Goal: Information Seeking & Learning: Learn about a topic

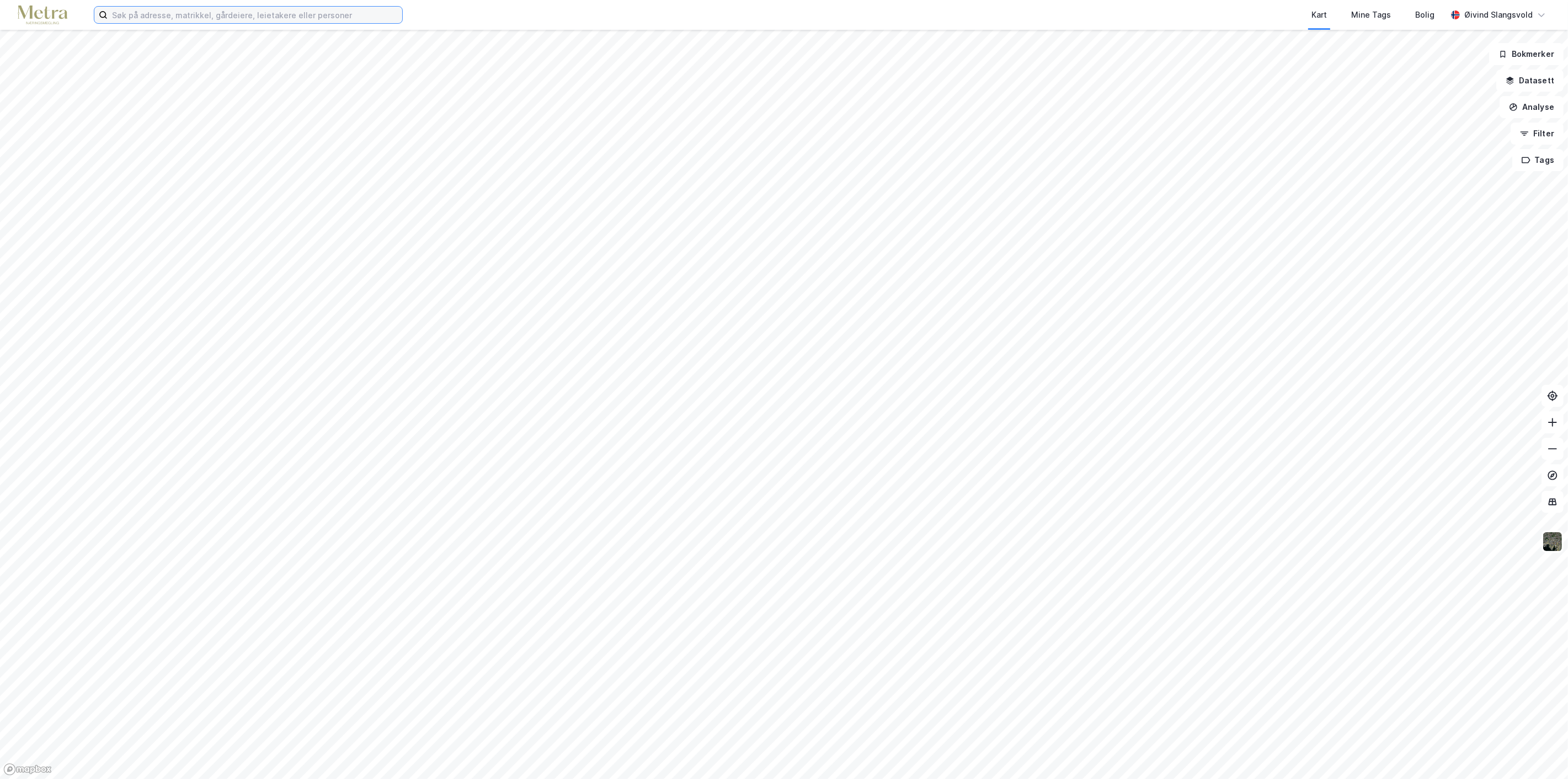
click at [194, 9] on input at bounding box center [255, 15] width 295 height 16
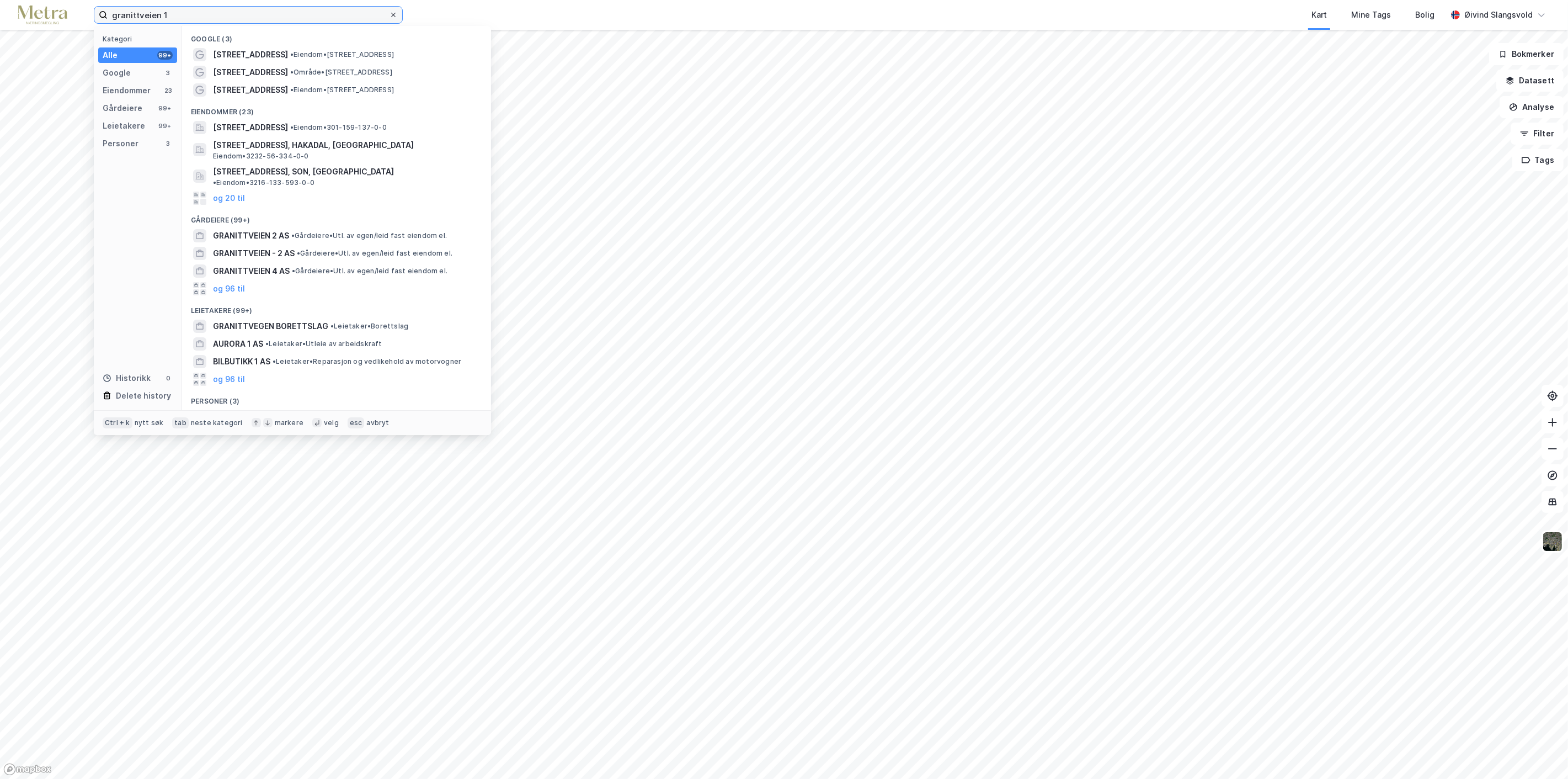
type input "granittveien 1"
click at [391, 12] on icon at bounding box center [393, 15] width 7 height 7
click at [389, 12] on input "granittveien 1" at bounding box center [248, 15] width 281 height 16
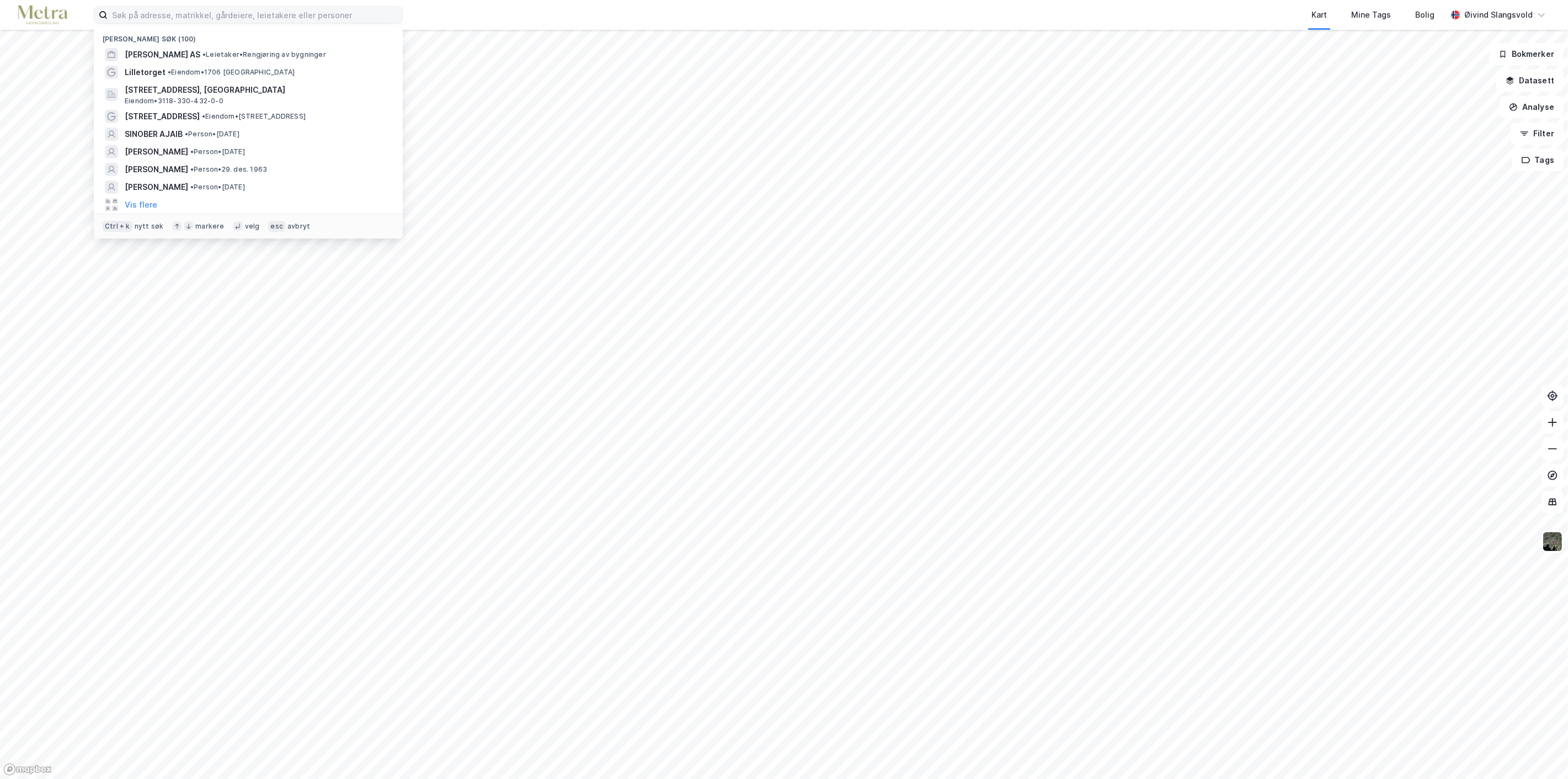
click at [486, 18] on div "Kart Mine Tags Bolig" at bounding box center [951, 15] width 991 height 30
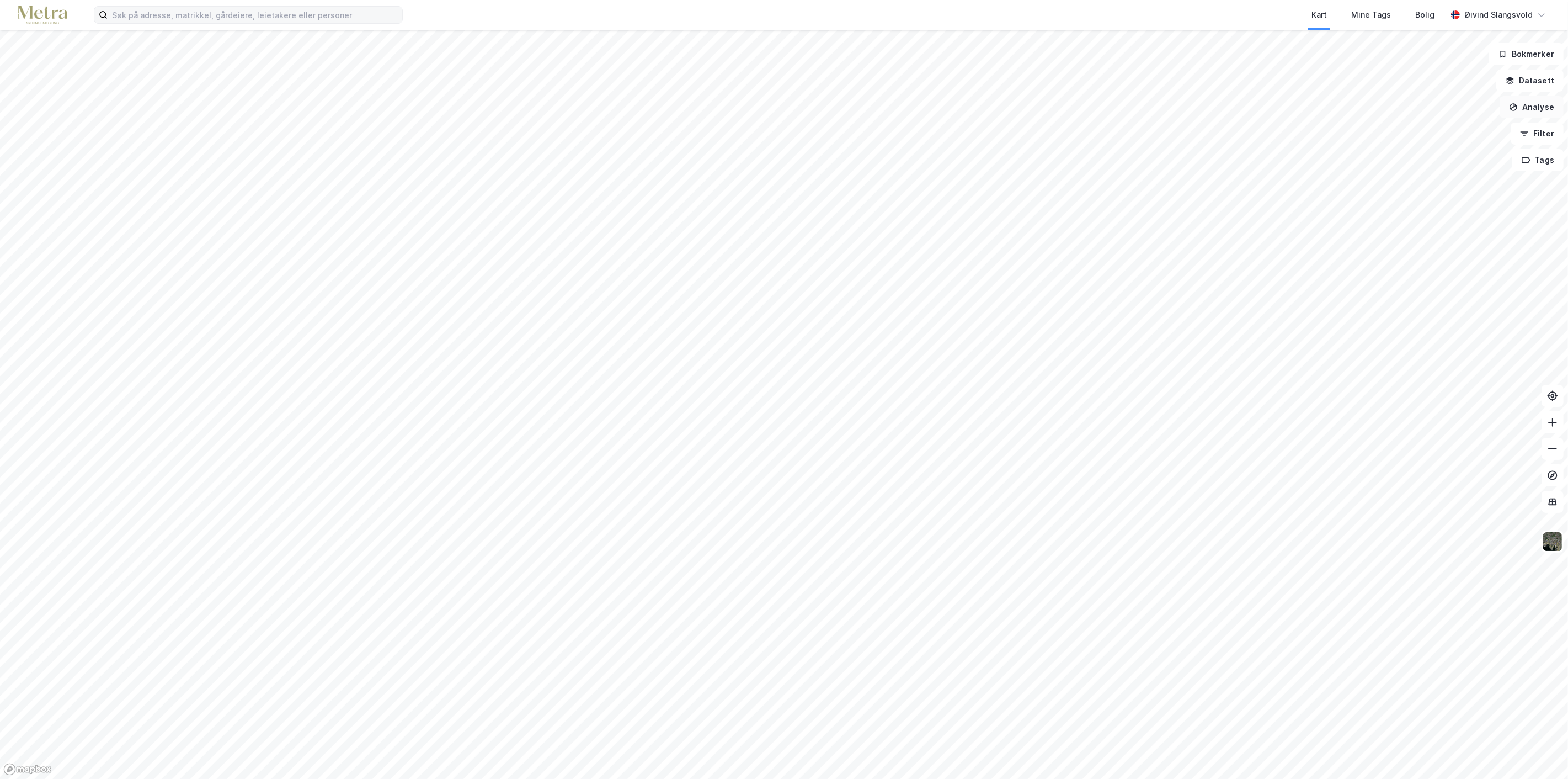
click at [1546, 103] on button "Analyse" at bounding box center [1531, 107] width 64 height 22
click at [1427, 130] on div "Tegn område" at bounding box center [1436, 130] width 96 height 9
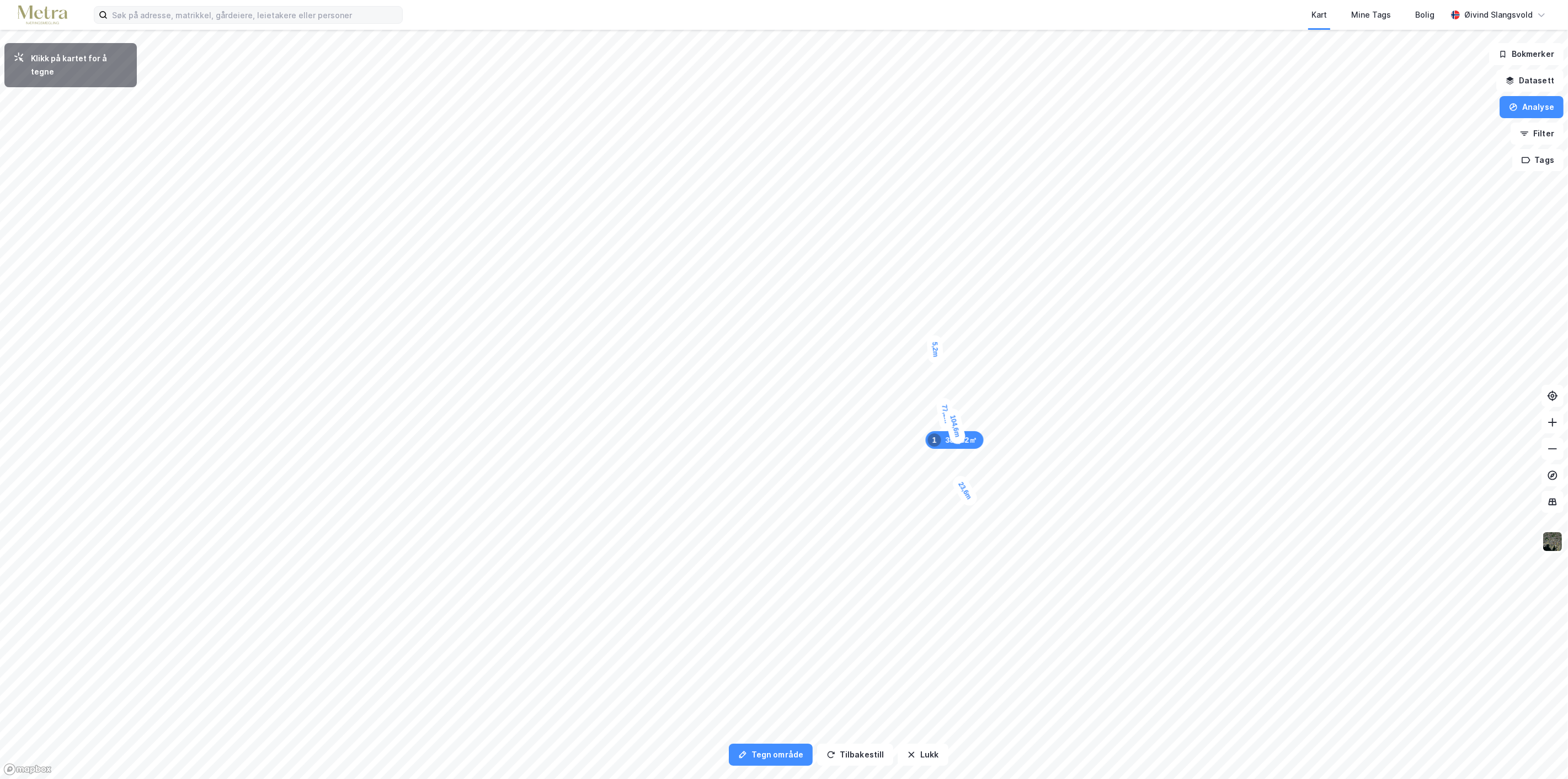
click at [935, 345] on div "5,2m" at bounding box center [935, 349] width 17 height 29
click at [917, 349] on div "11,3m" at bounding box center [926, 347] width 34 height 21
click at [907, 326] on div "16m" at bounding box center [911, 337] width 25 height 30
click at [893, 578] on div "11m" at bounding box center [892, 586] width 21 height 29
click at [904, 565] on div "10,9m" at bounding box center [898, 571] width 32 height 35
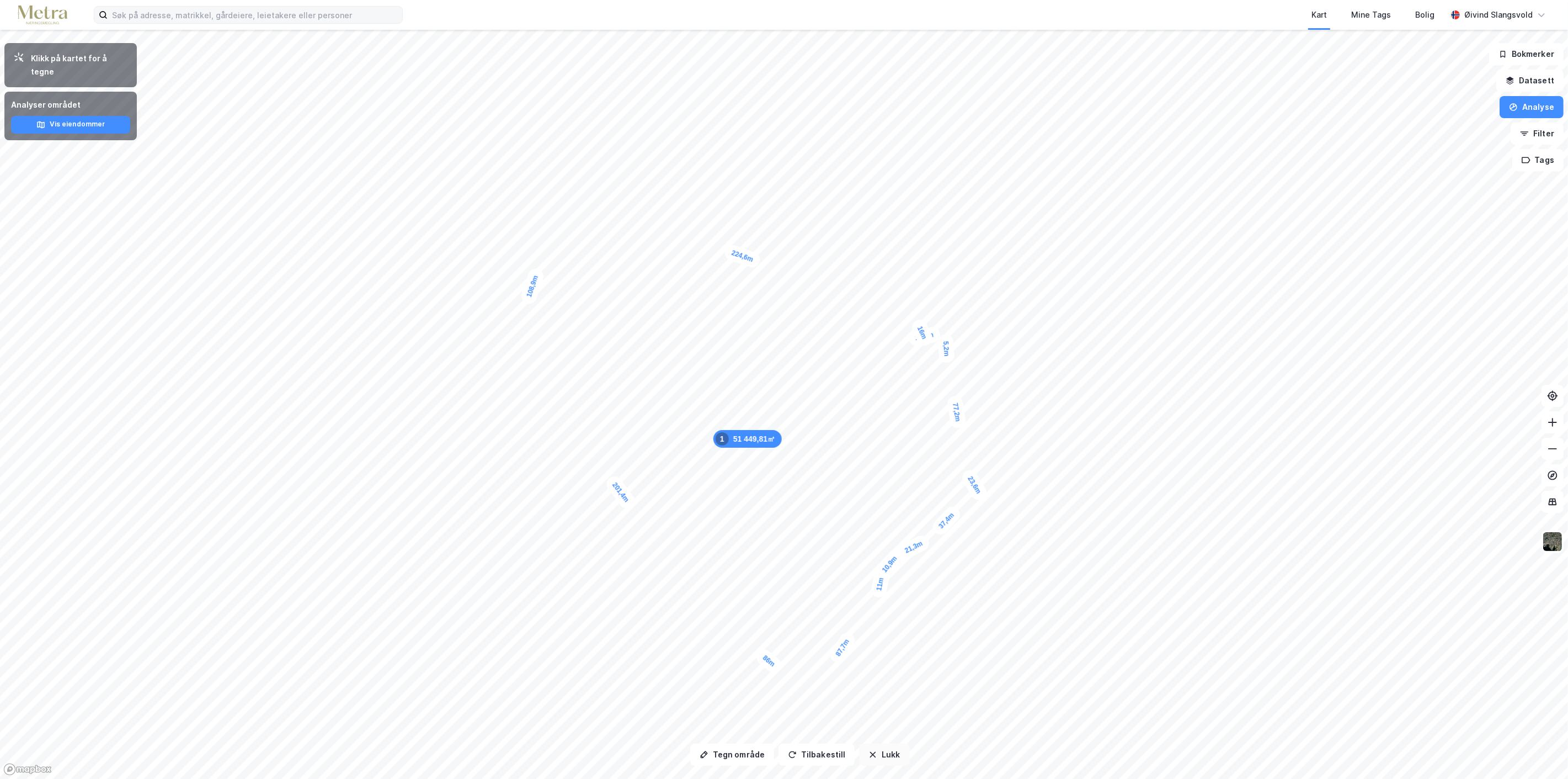
click at [872, 753] on icon "button" at bounding box center [873, 755] width 9 height 9
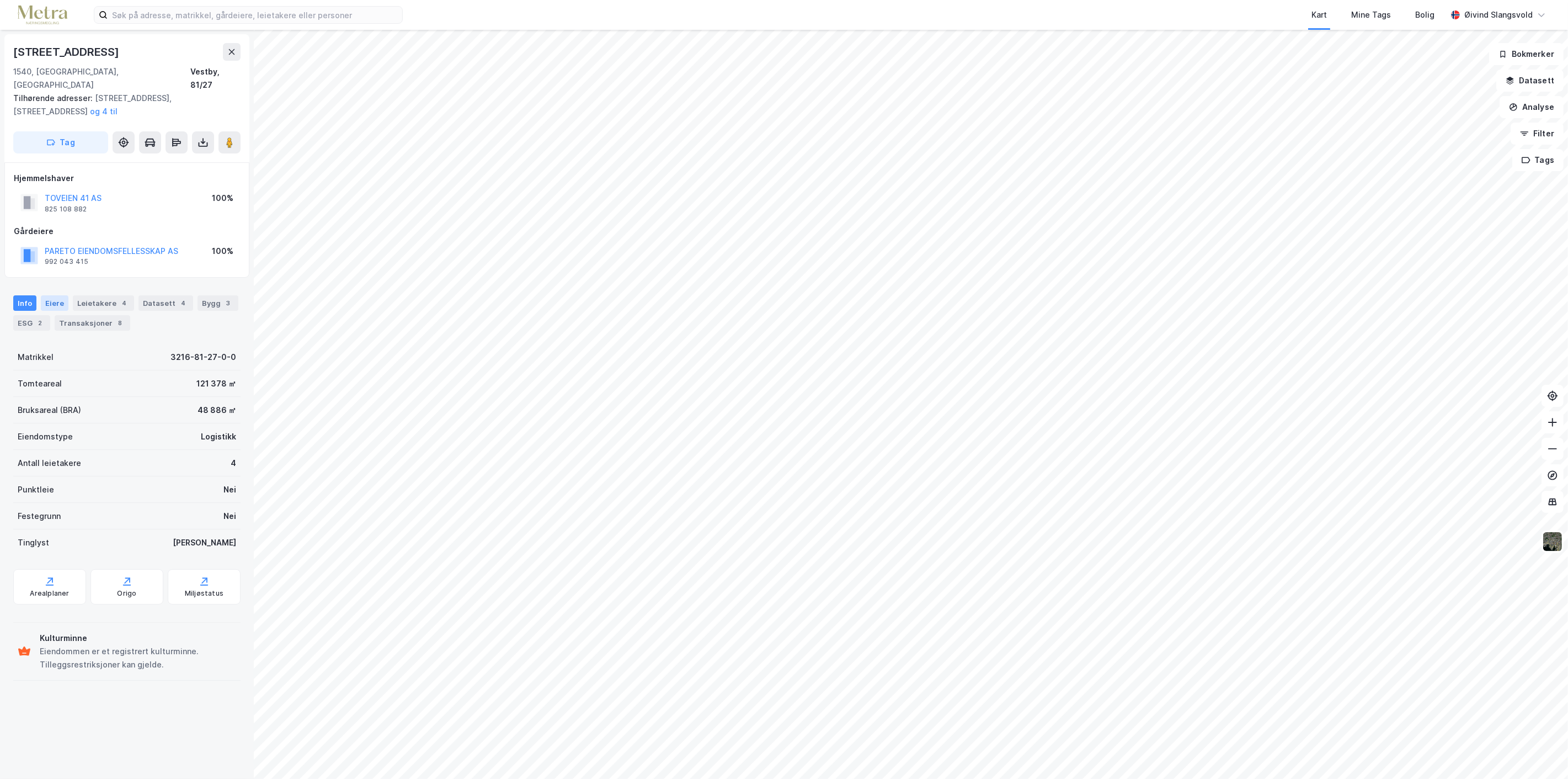
click at [52, 295] on div "Eiere" at bounding box center [54, 303] width 27 height 15
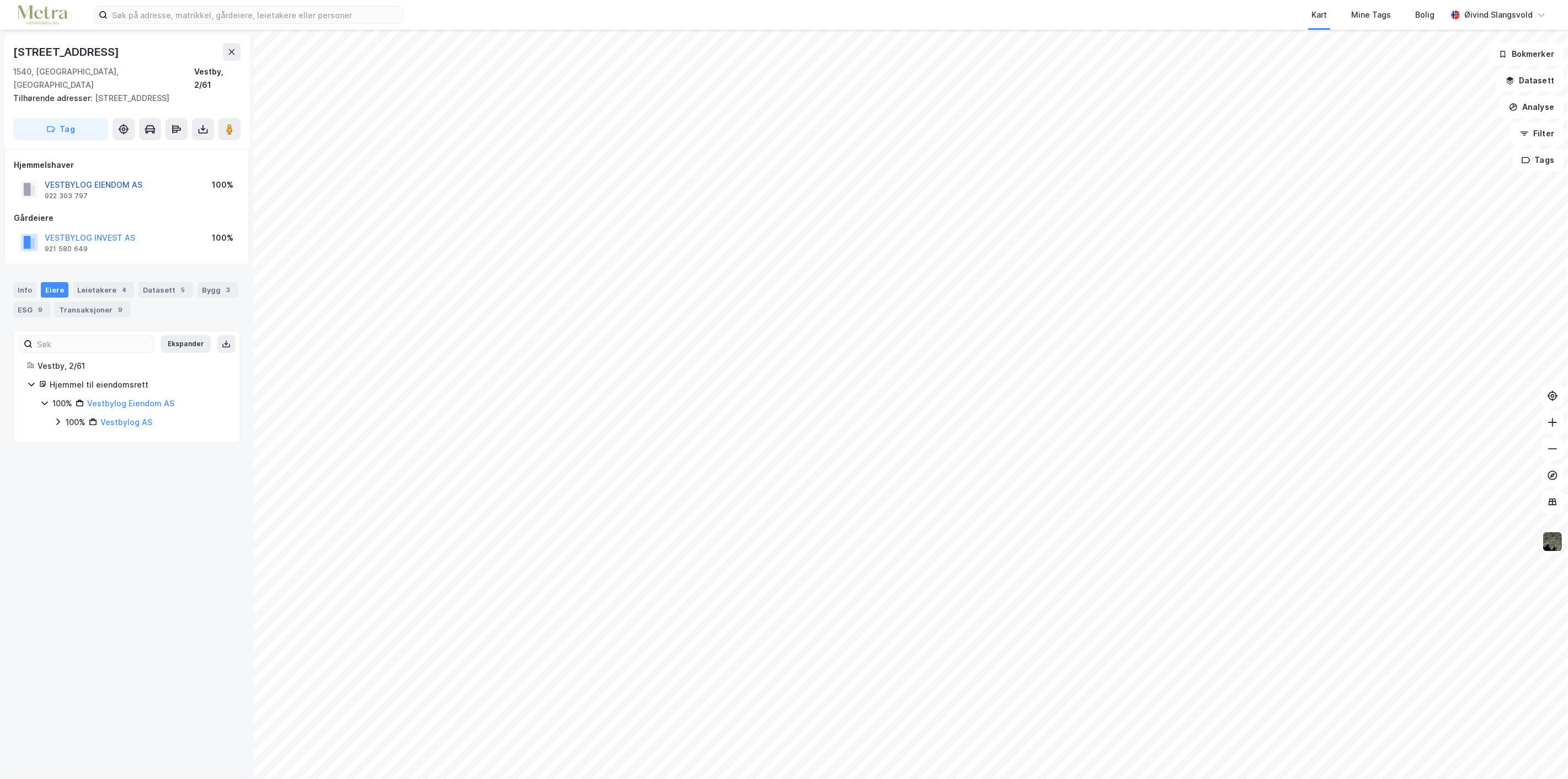
click at [0, 0] on button "VESTBYLOG EIENDOM AS" at bounding box center [0, 0] width 0 height 0
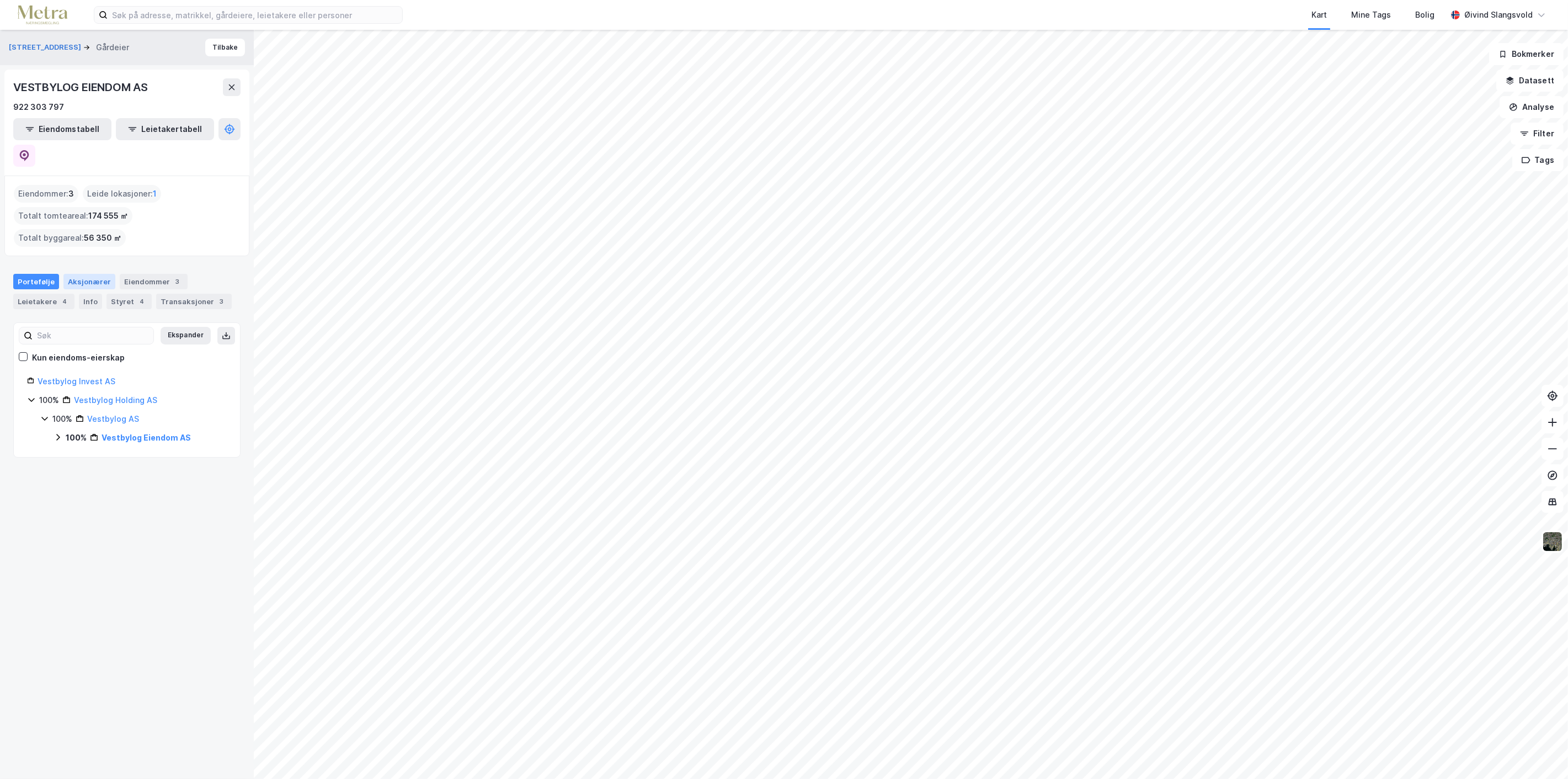
click at [92, 274] on div "Aksjonærer" at bounding box center [89, 281] width 52 height 15
click at [100, 409] on link "Vestbylog AS" at bounding box center [99, 414] width 52 height 9
click at [107, 409] on link "Vestbylog Holding AS" at bounding box center [115, 414] width 83 height 9
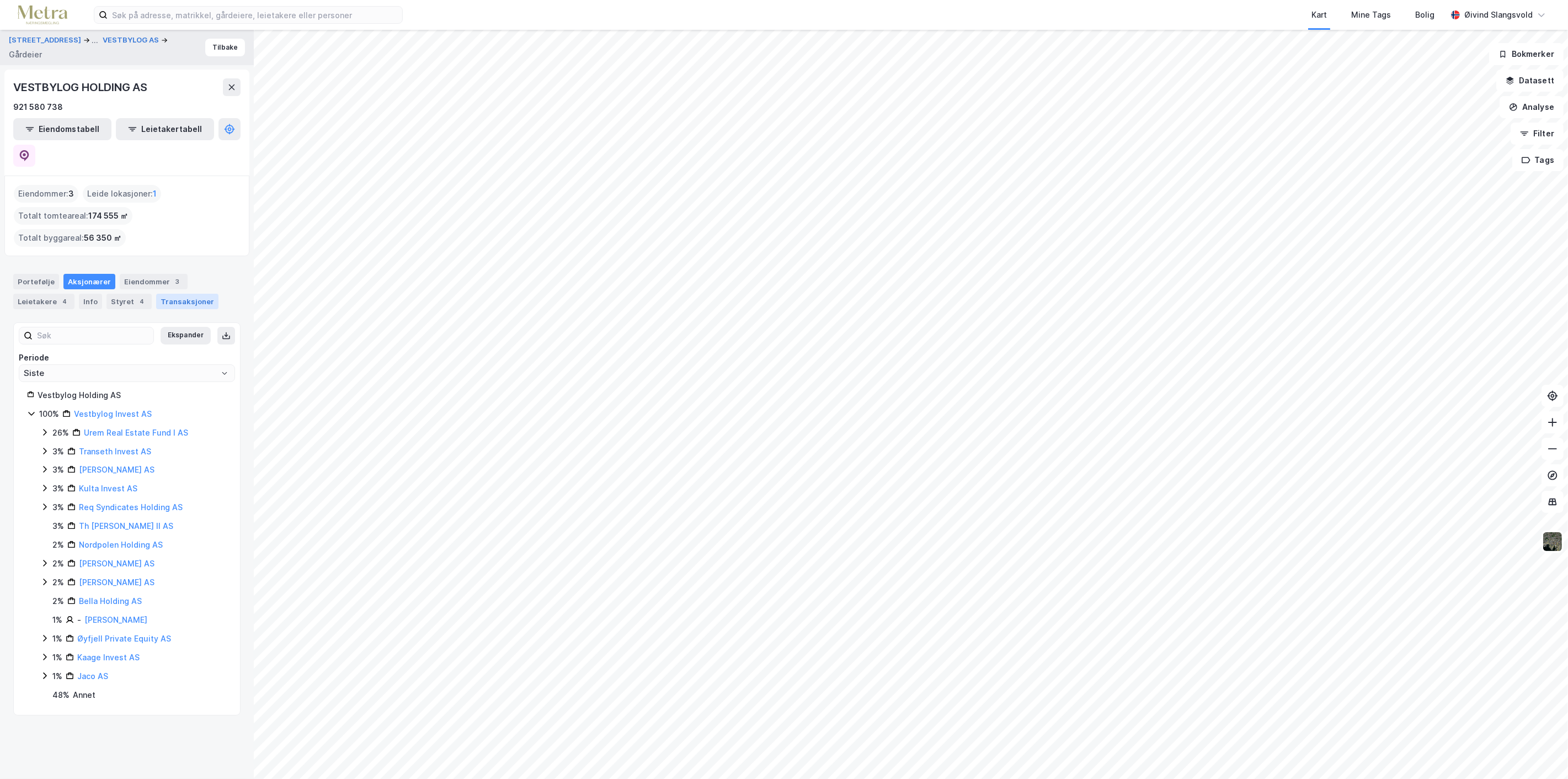
click at [182, 294] on div "Transaksjoner" at bounding box center [187, 301] width 62 height 15
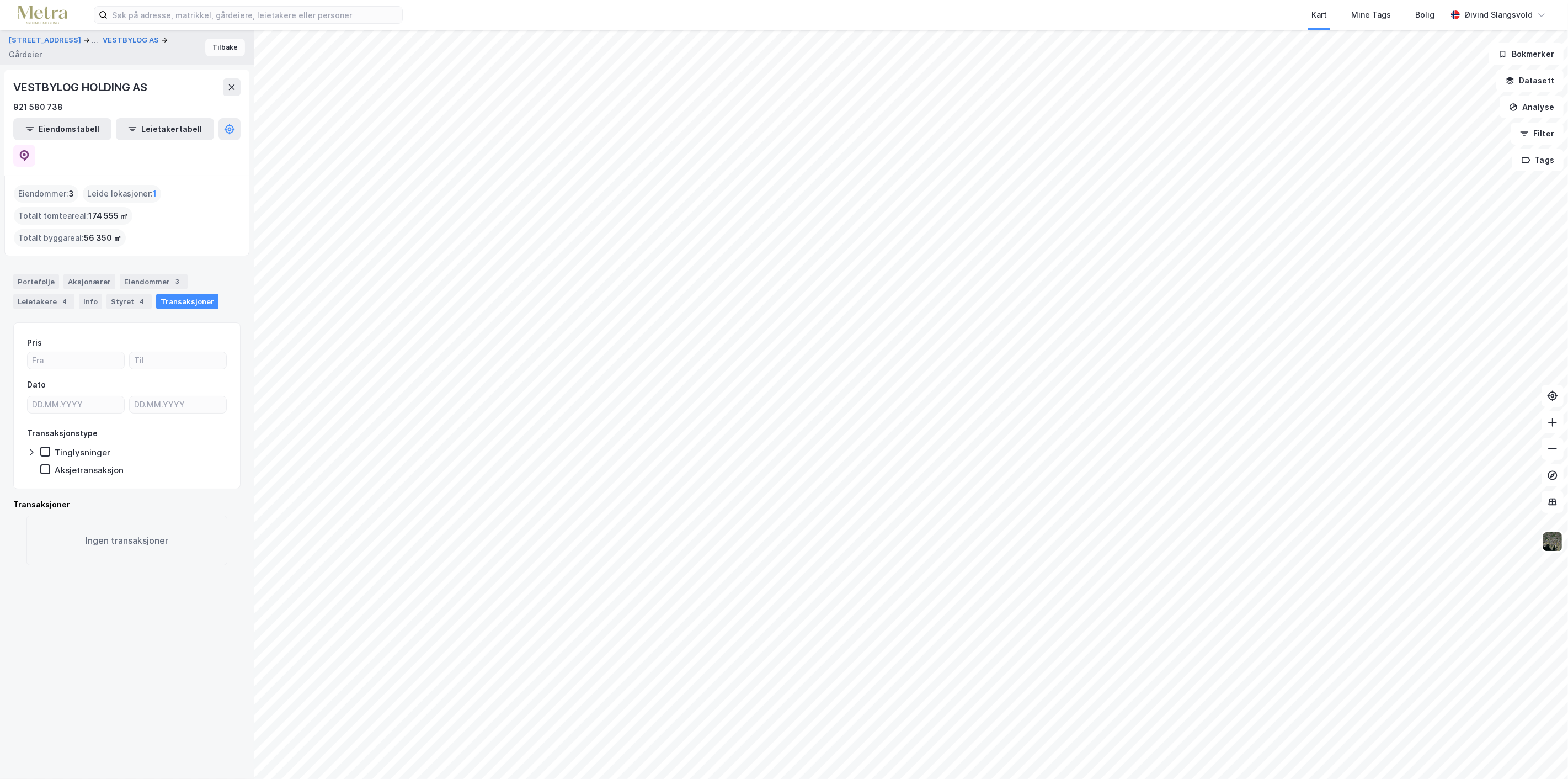
click at [211, 43] on button "Tilbake" at bounding box center [225, 47] width 40 height 18
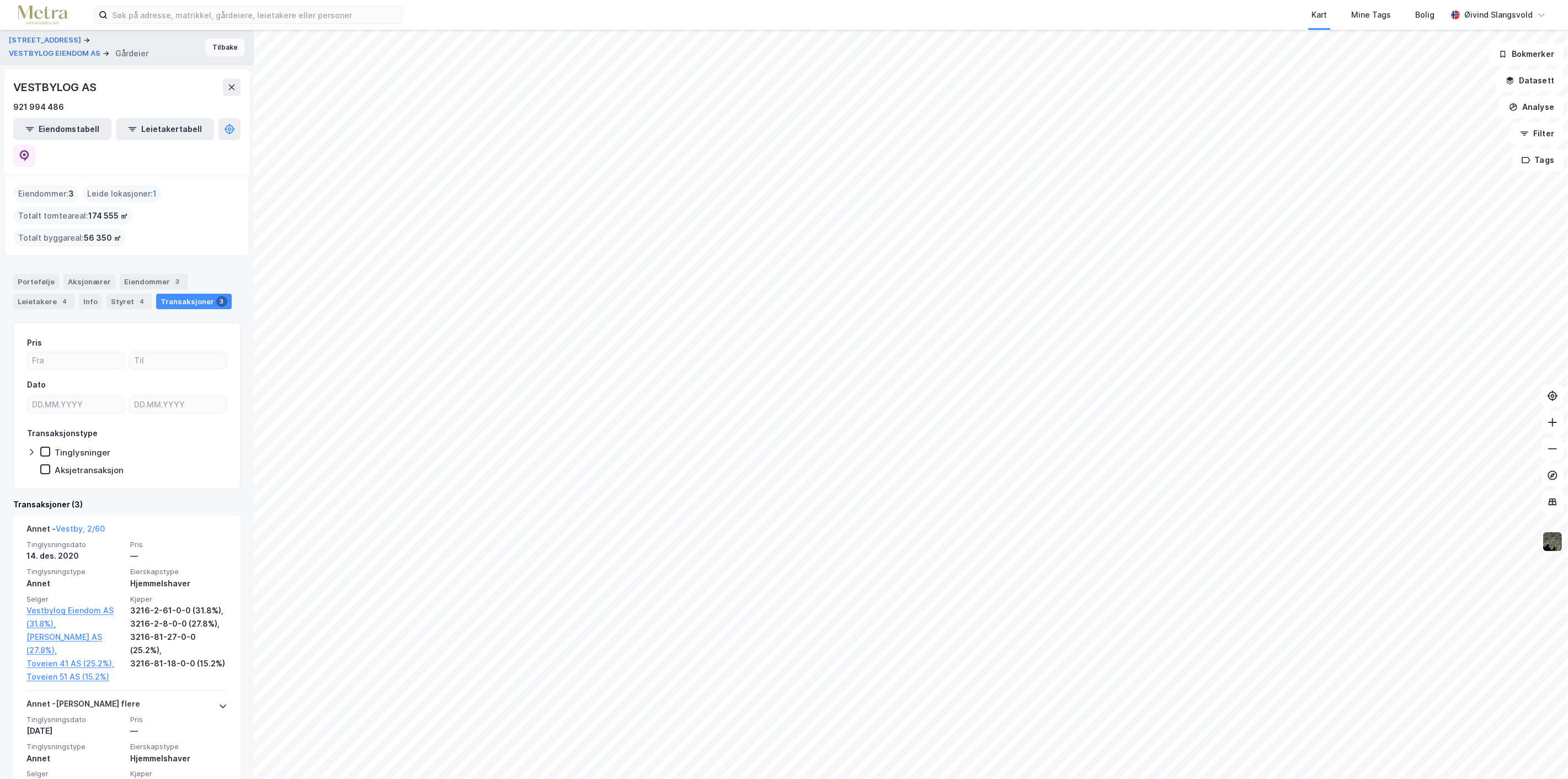
click at [211, 43] on button "Tilbake" at bounding box center [225, 47] width 40 height 18
click at [211, 43] on button "Tilbake" at bounding box center [225, 47] width 40 height 18
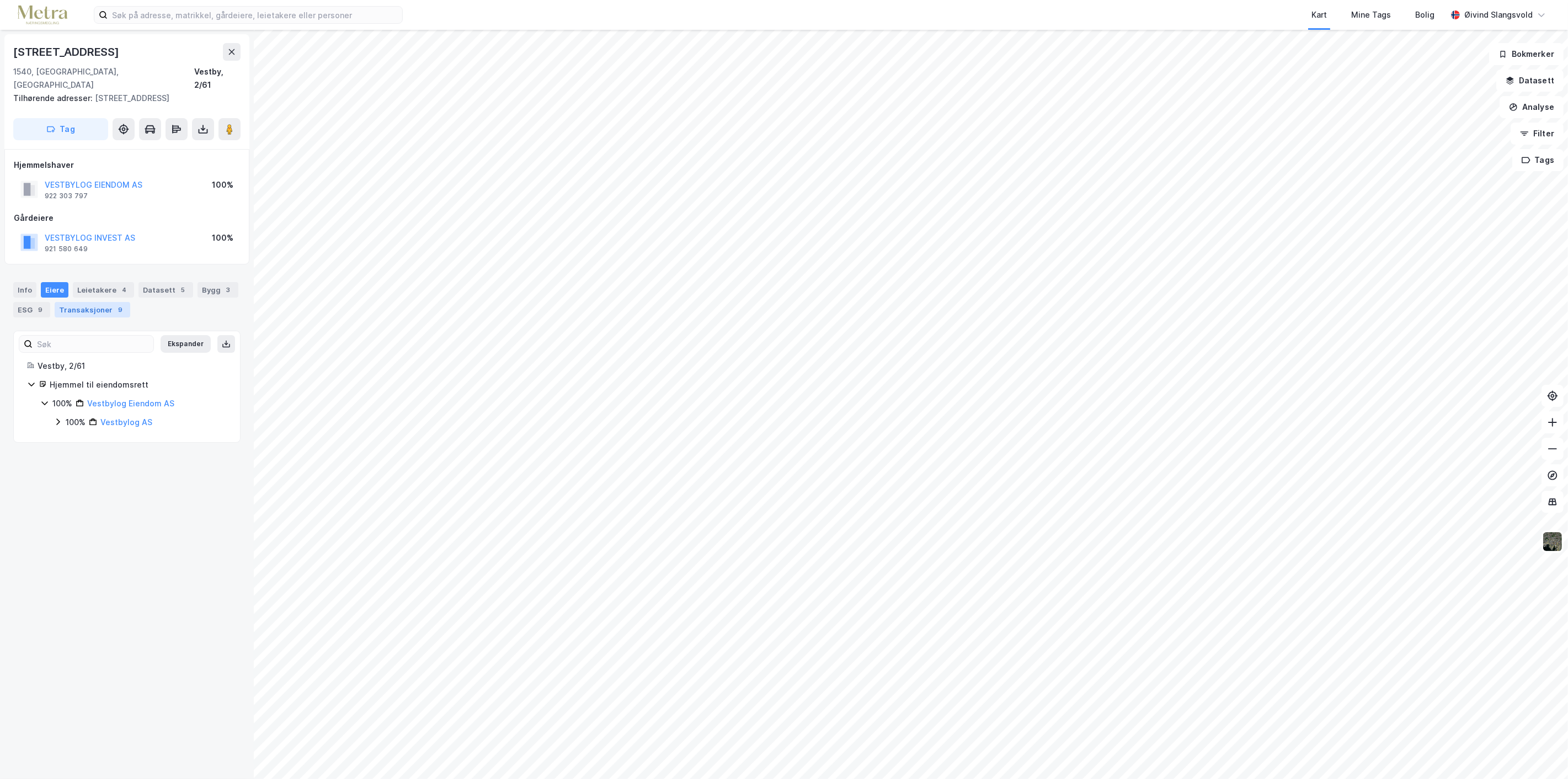
click at [85, 302] on div "Transaksjoner 9" at bounding box center [93, 309] width 75 height 15
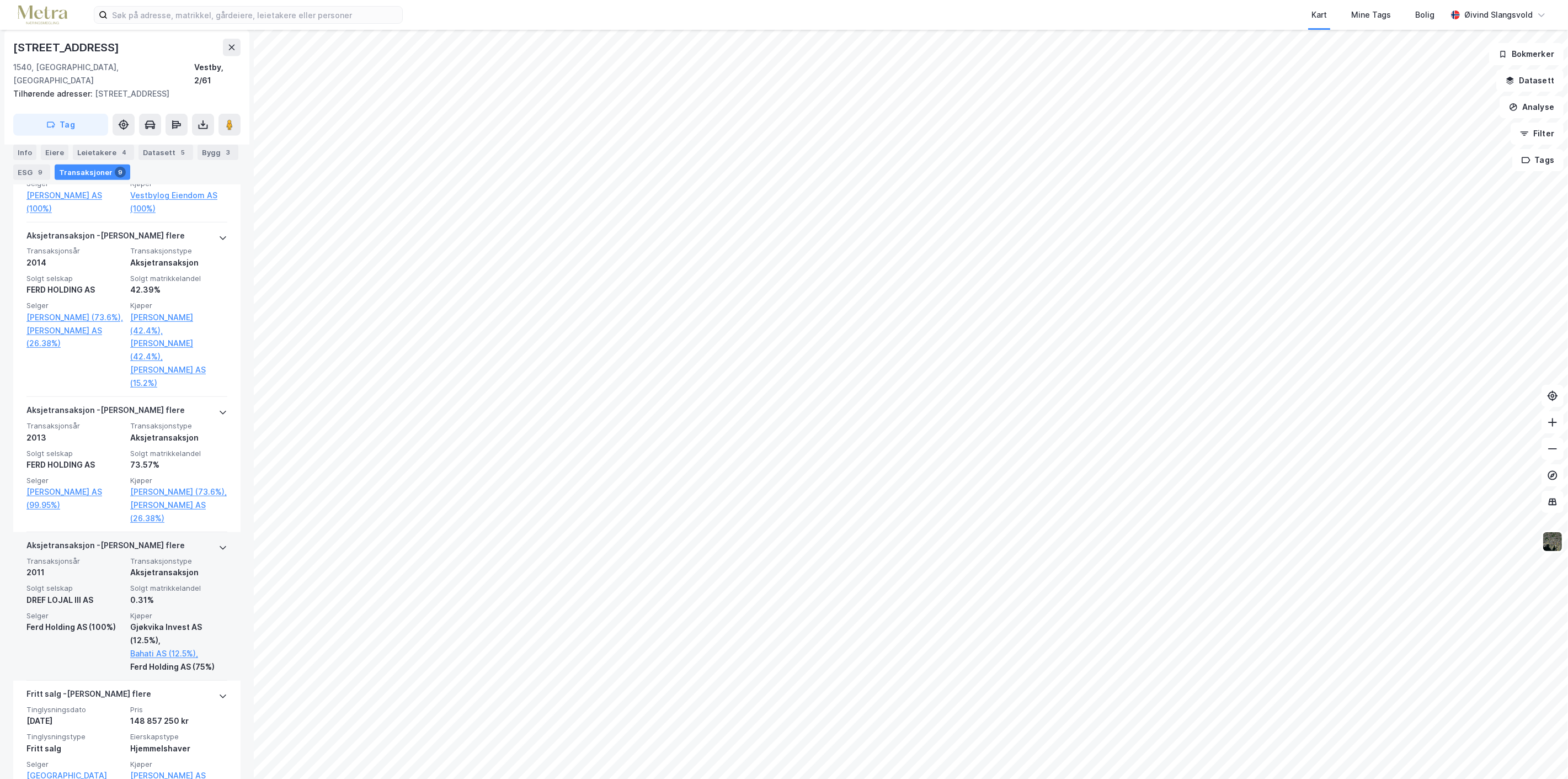
scroll to position [1252, 0]
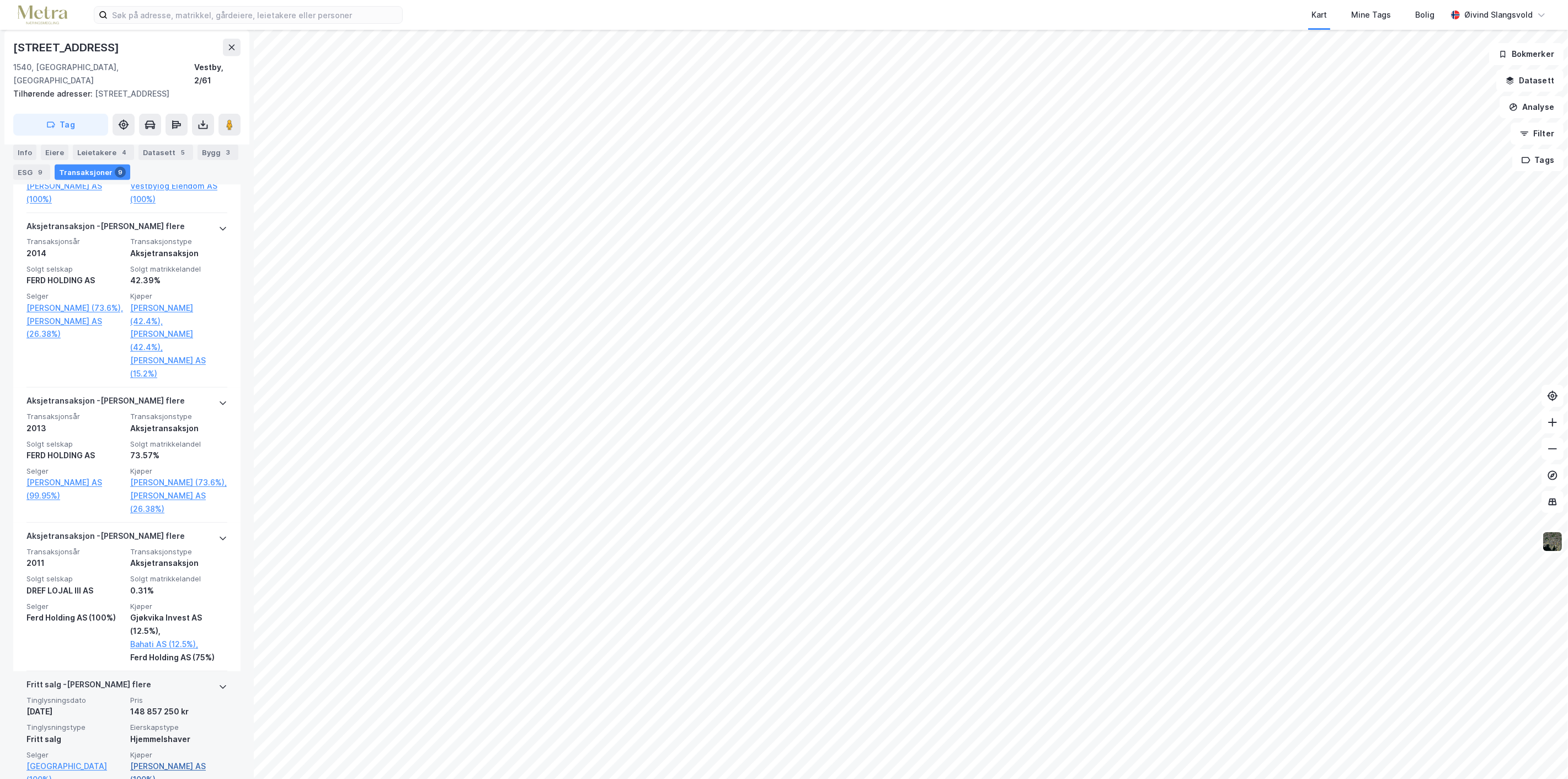
click at [173, 760] on link "[PERSON_NAME] AS (100%)" at bounding box center [179, 773] width 97 height 27
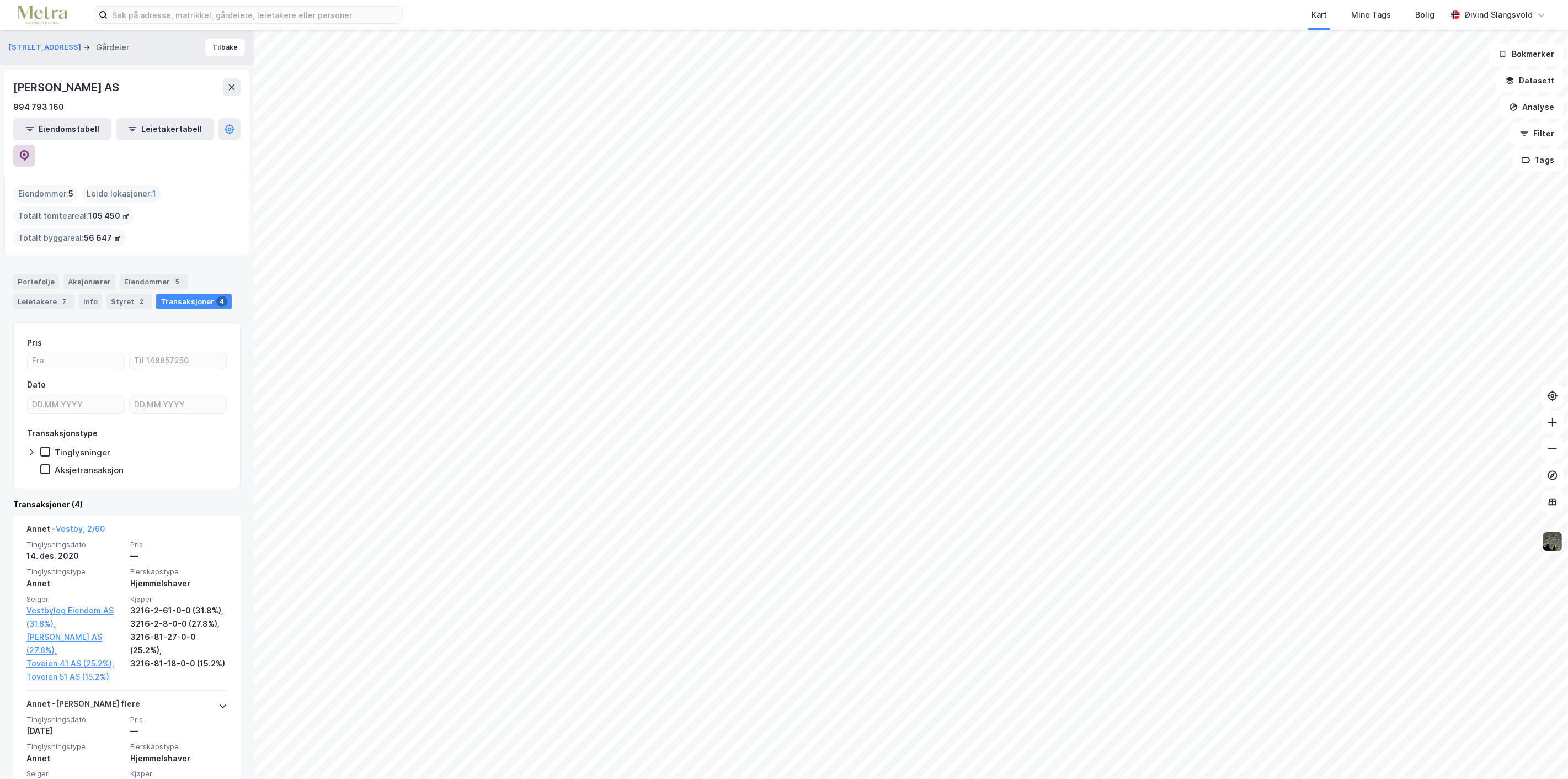
click at [30, 150] on icon at bounding box center [24, 156] width 11 height 11
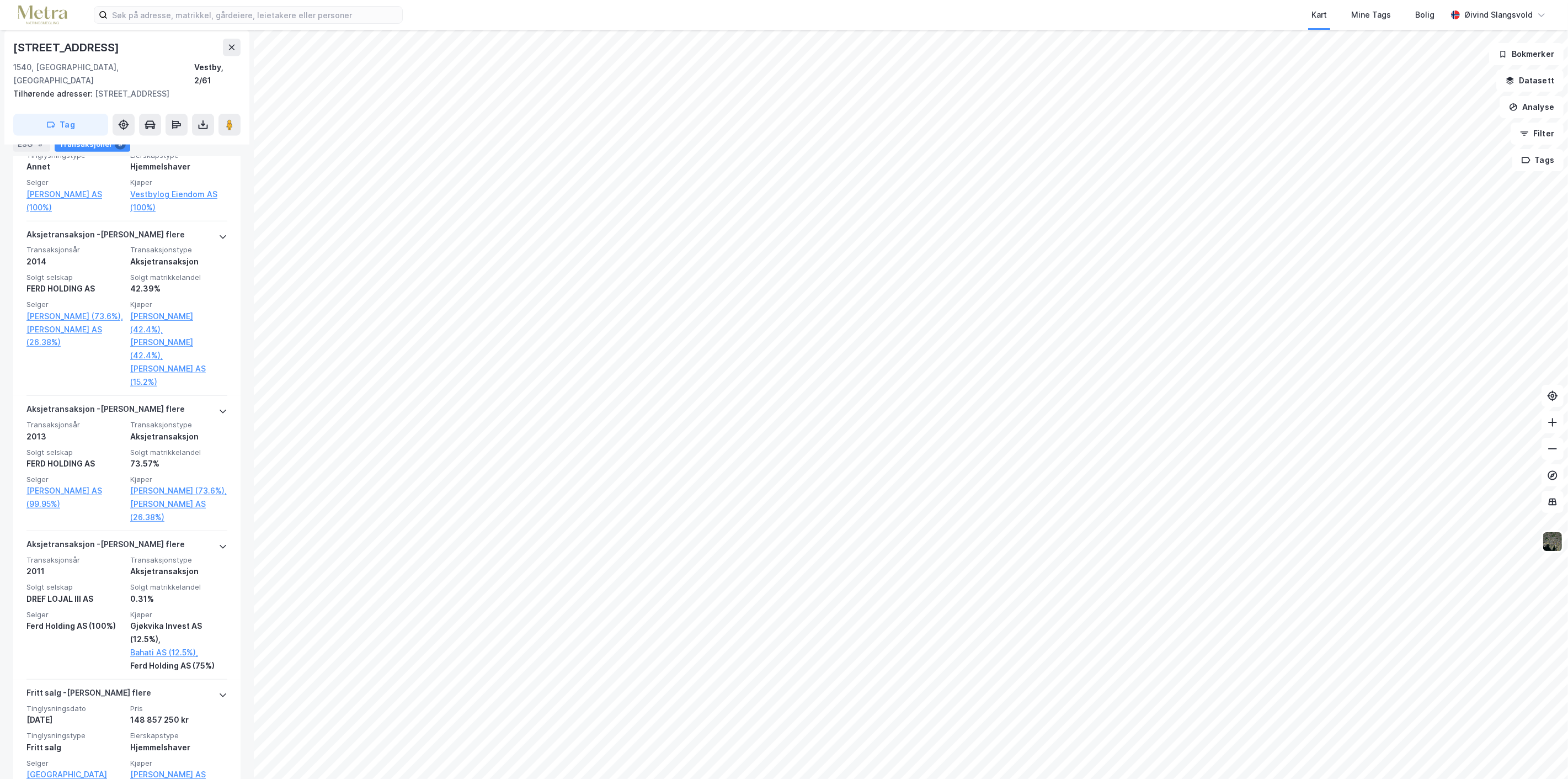
scroll to position [1252, 0]
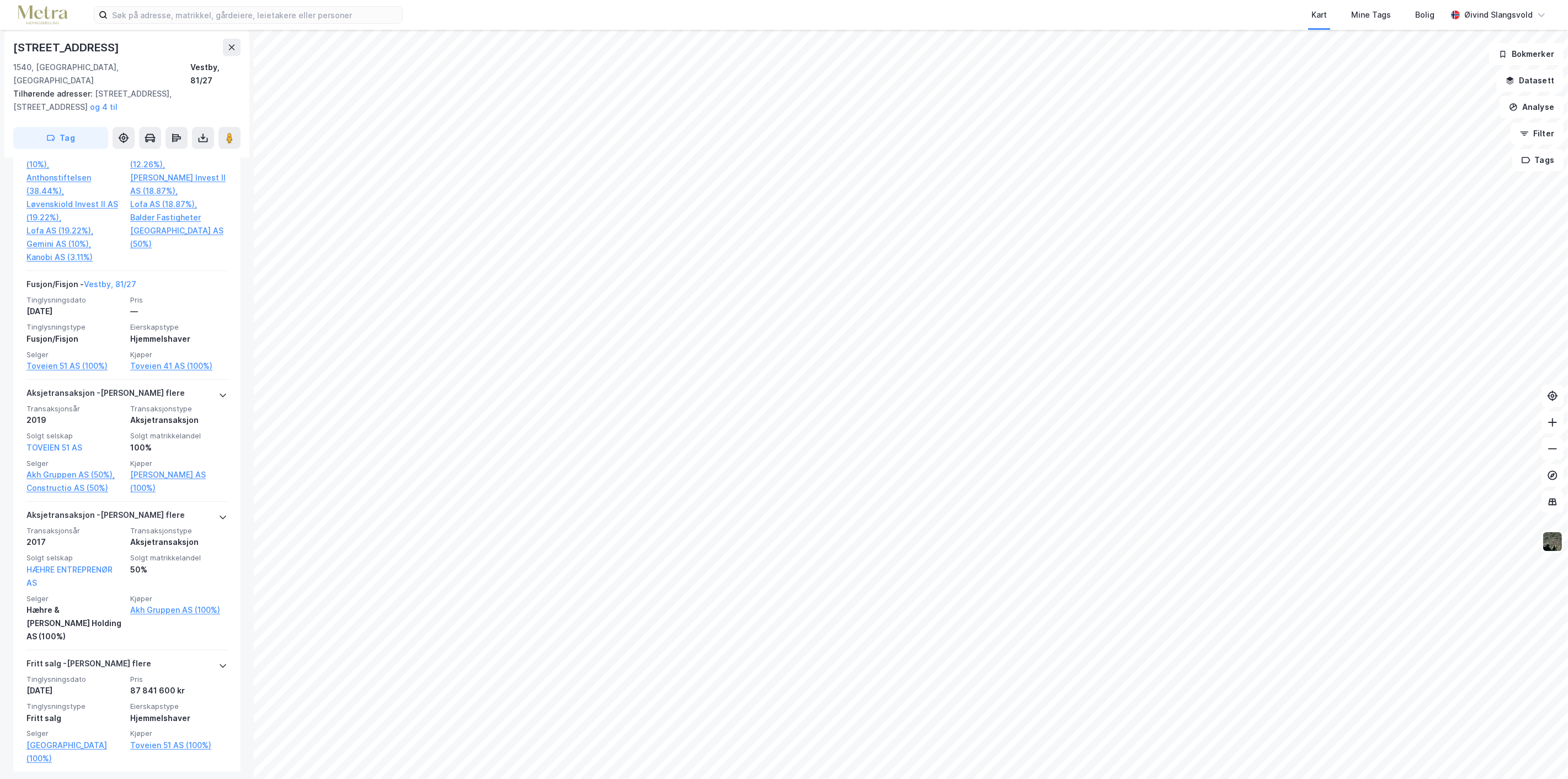
scroll to position [1382, 0]
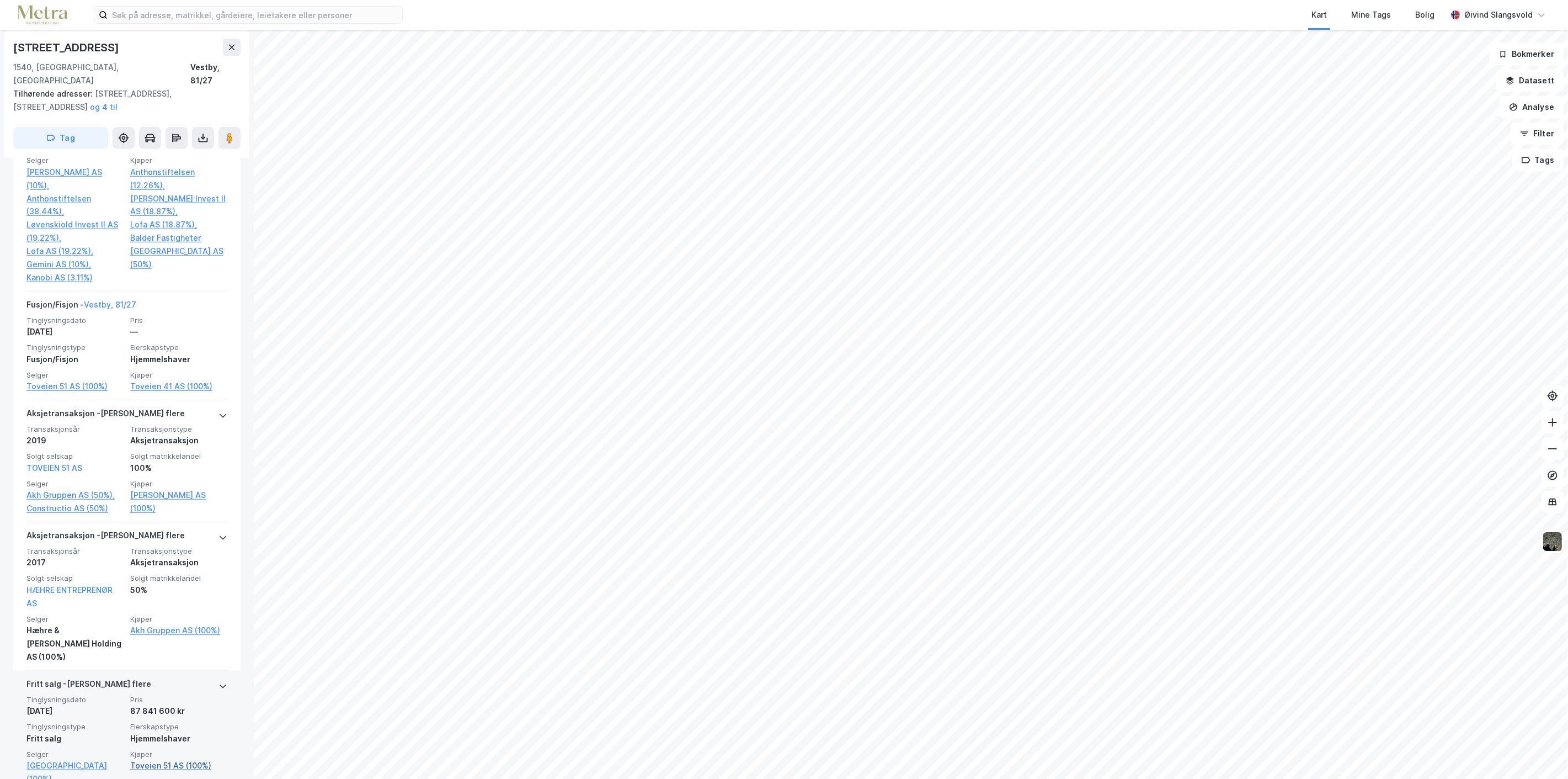
click at [158, 759] on link "Toveien 51 AS (100%)" at bounding box center [179, 766] width 97 height 13
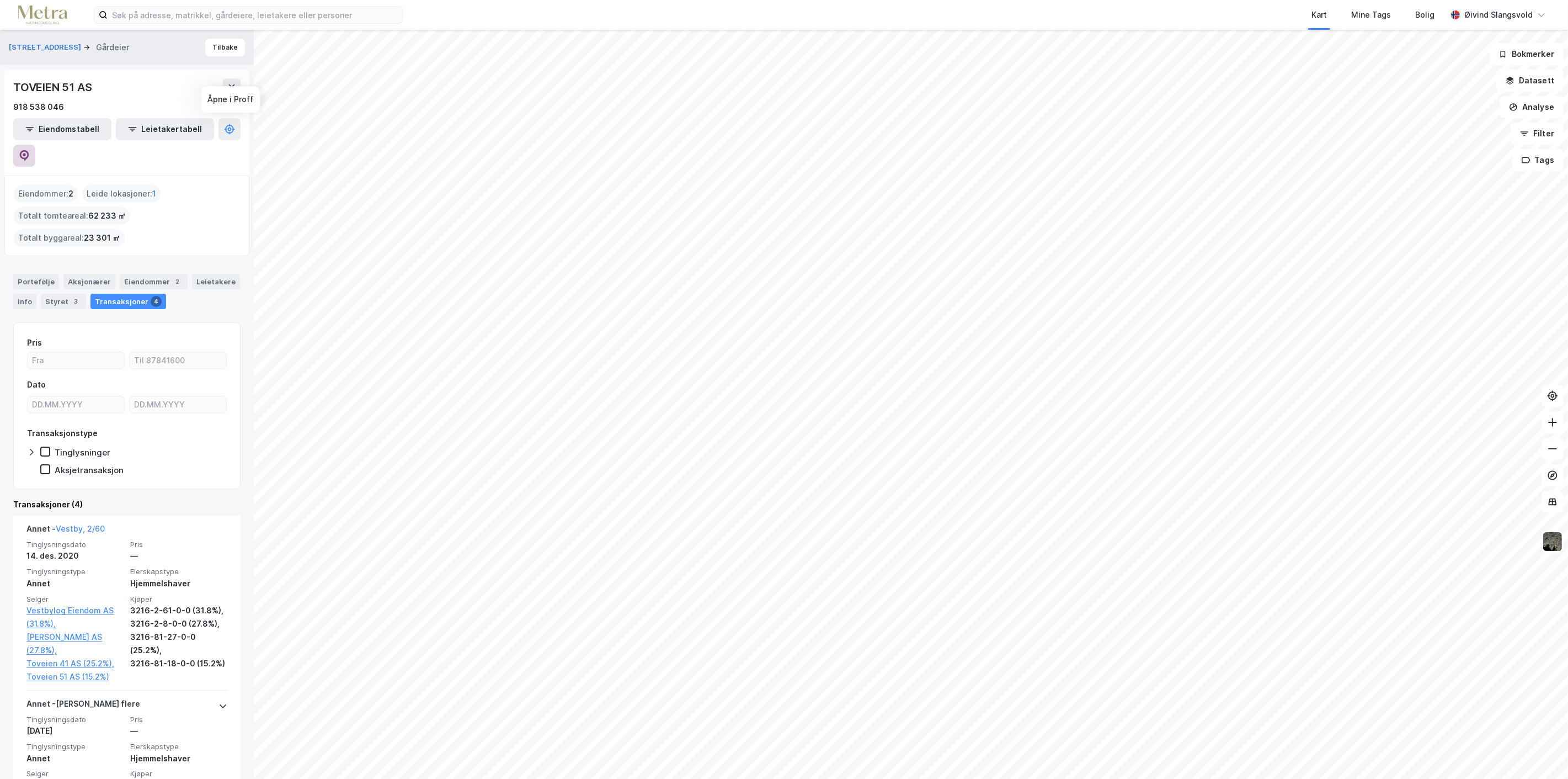
click at [29, 150] on icon at bounding box center [24, 156] width 9 height 11
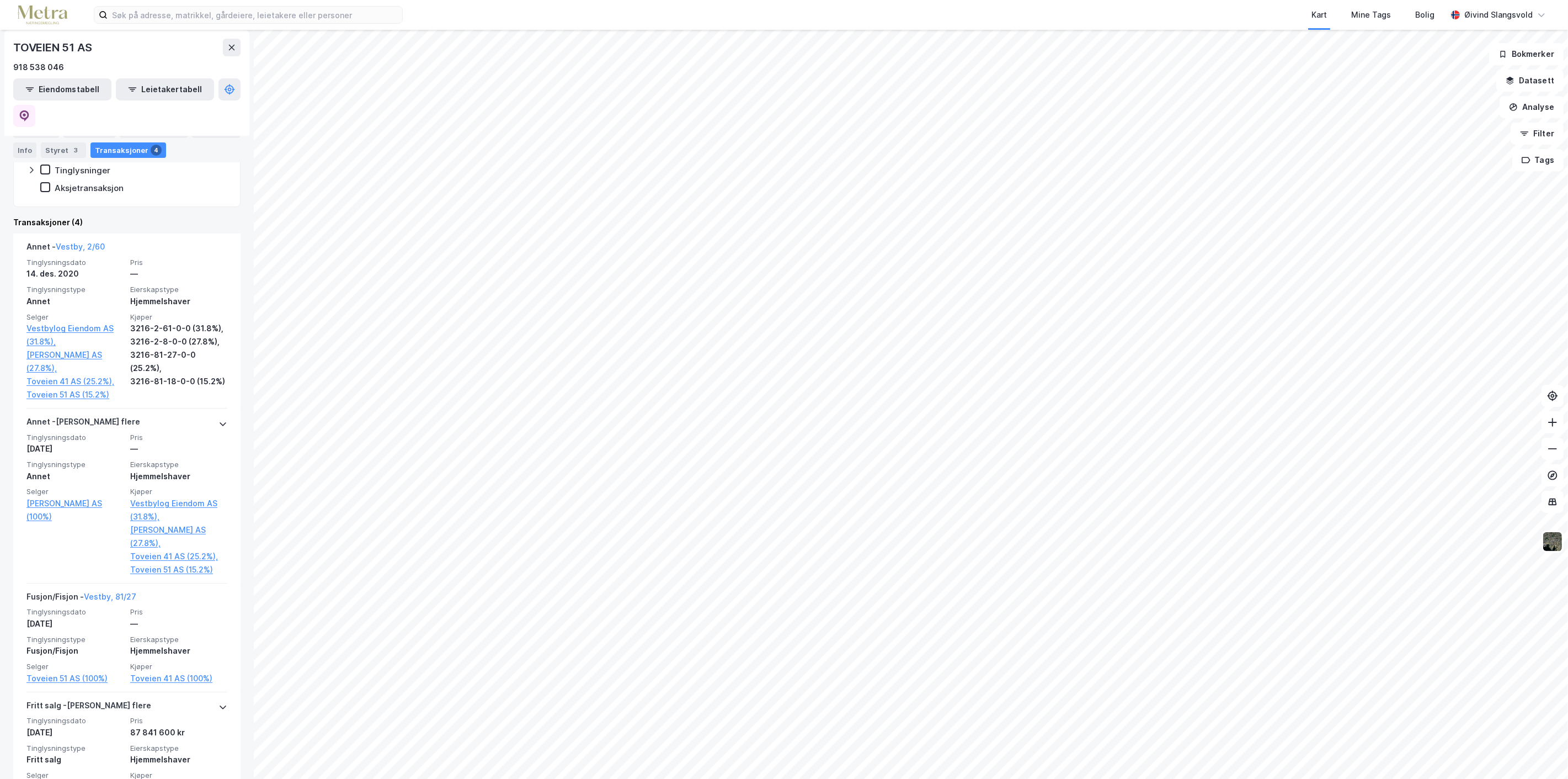
scroll to position [290, 0]
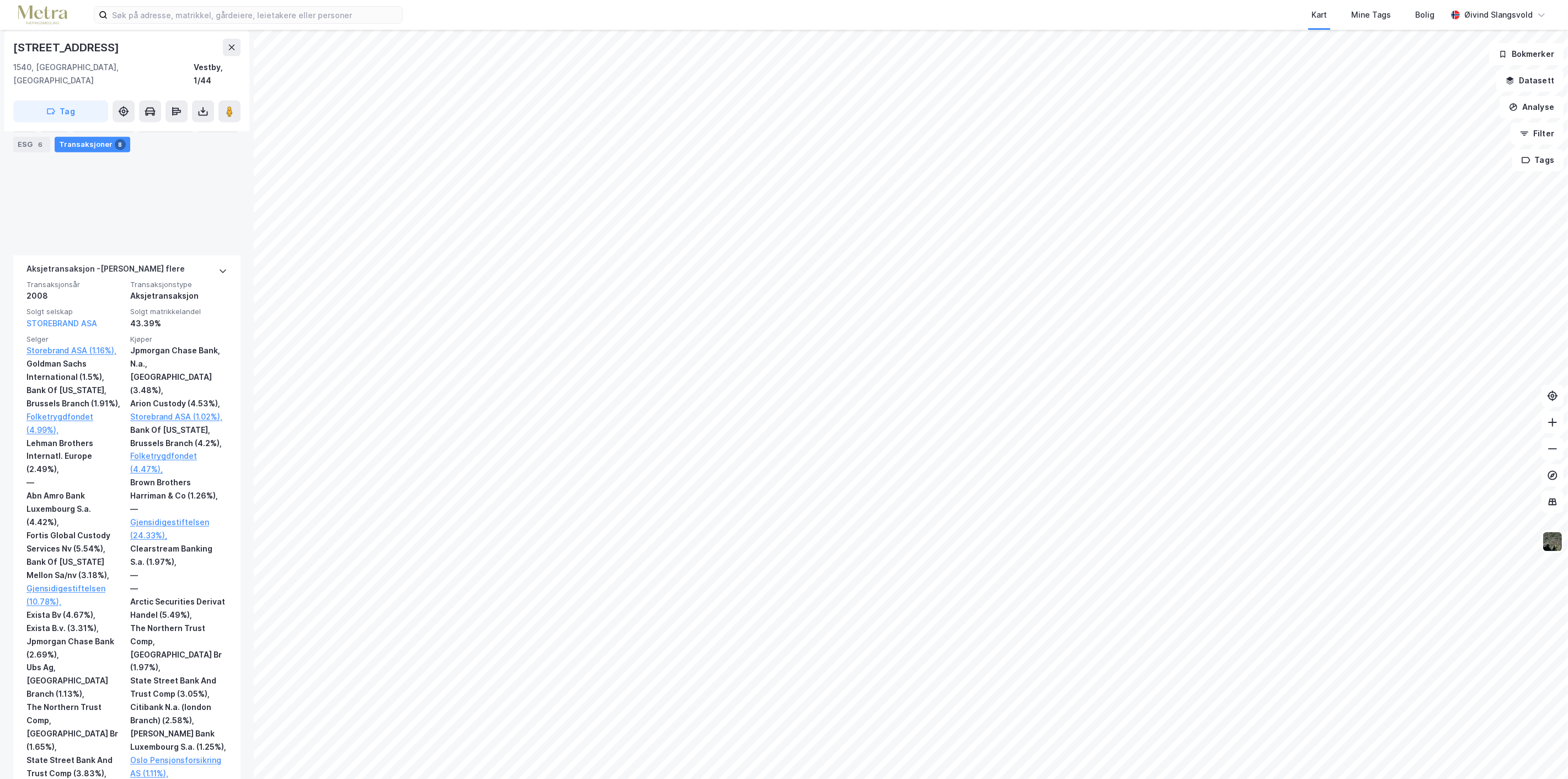
scroll to position [2280, 0]
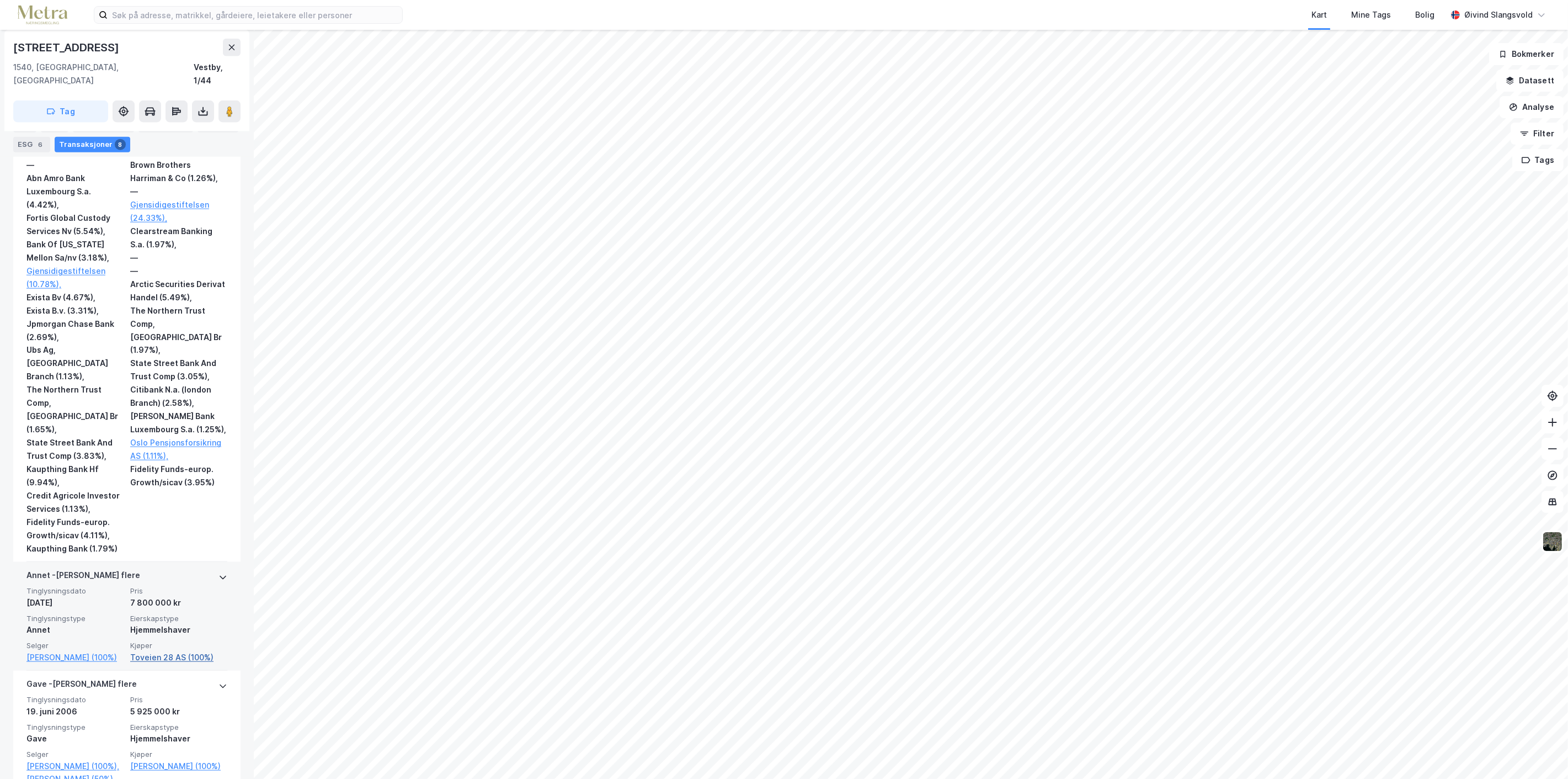
click at [163, 651] on link "Toveien 28 AS (100%)" at bounding box center [179, 658] width 97 height 13
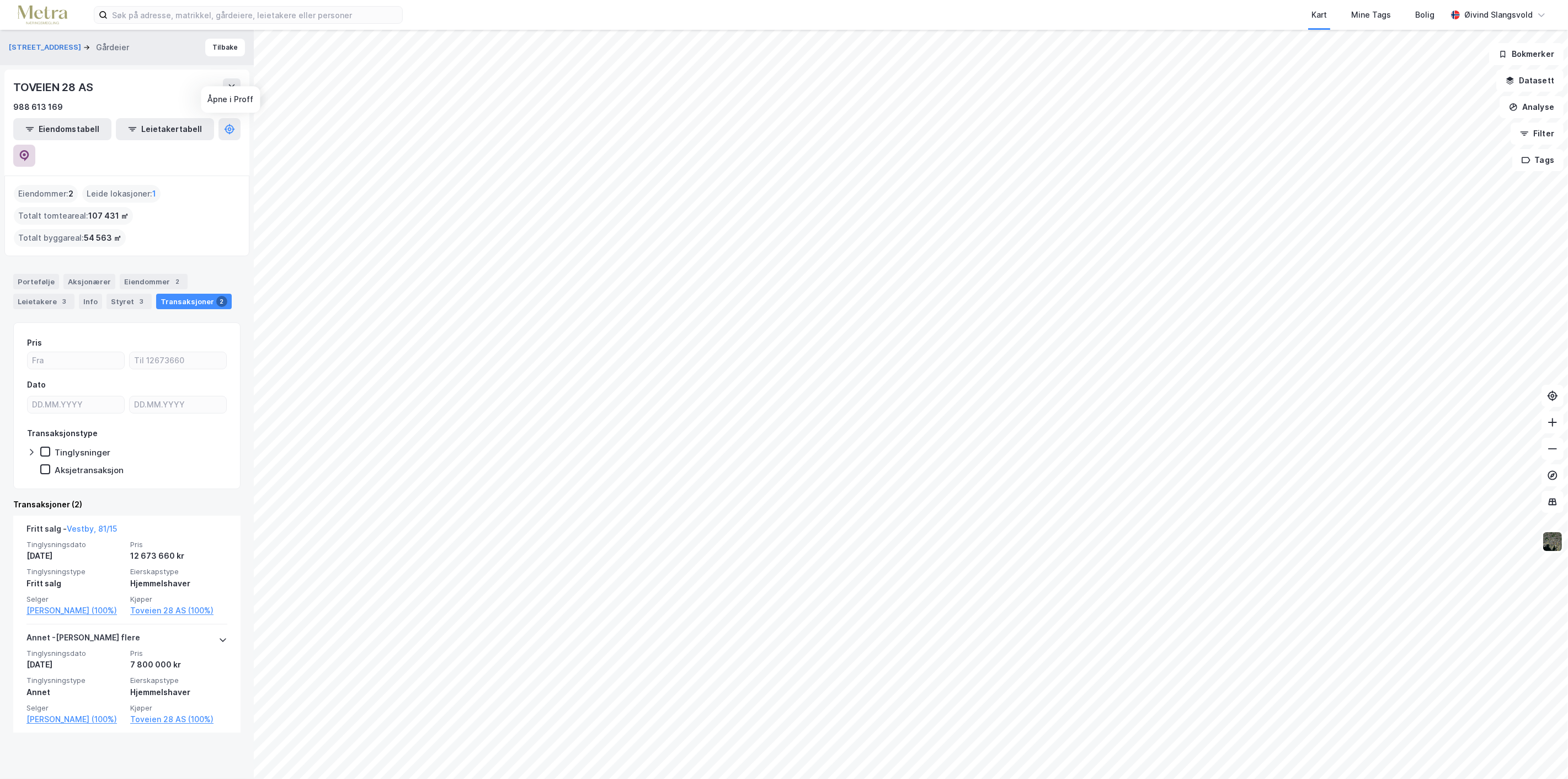
click at [29, 150] on icon at bounding box center [24, 156] width 9 height 11
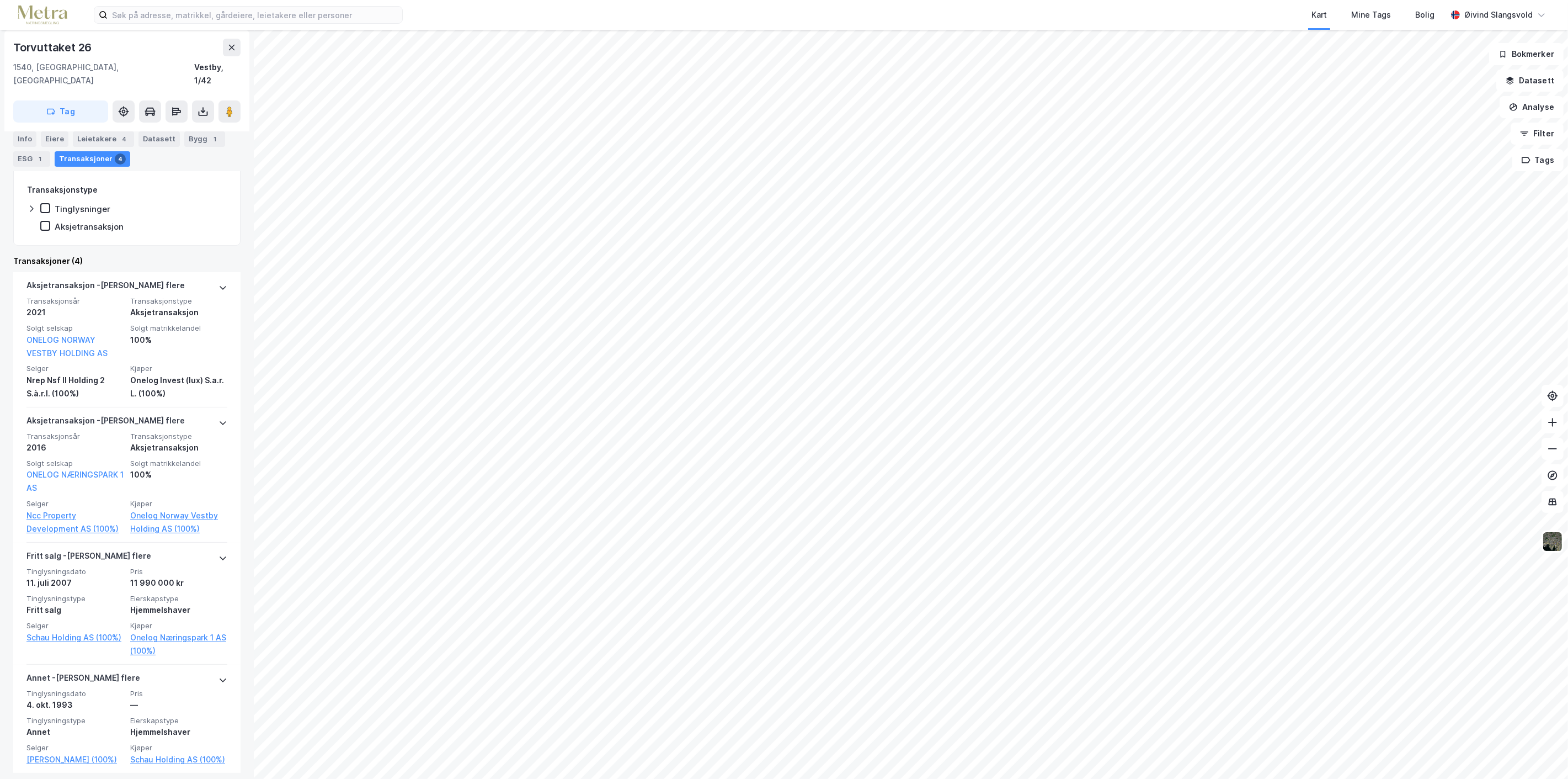
scroll to position [245, 0]
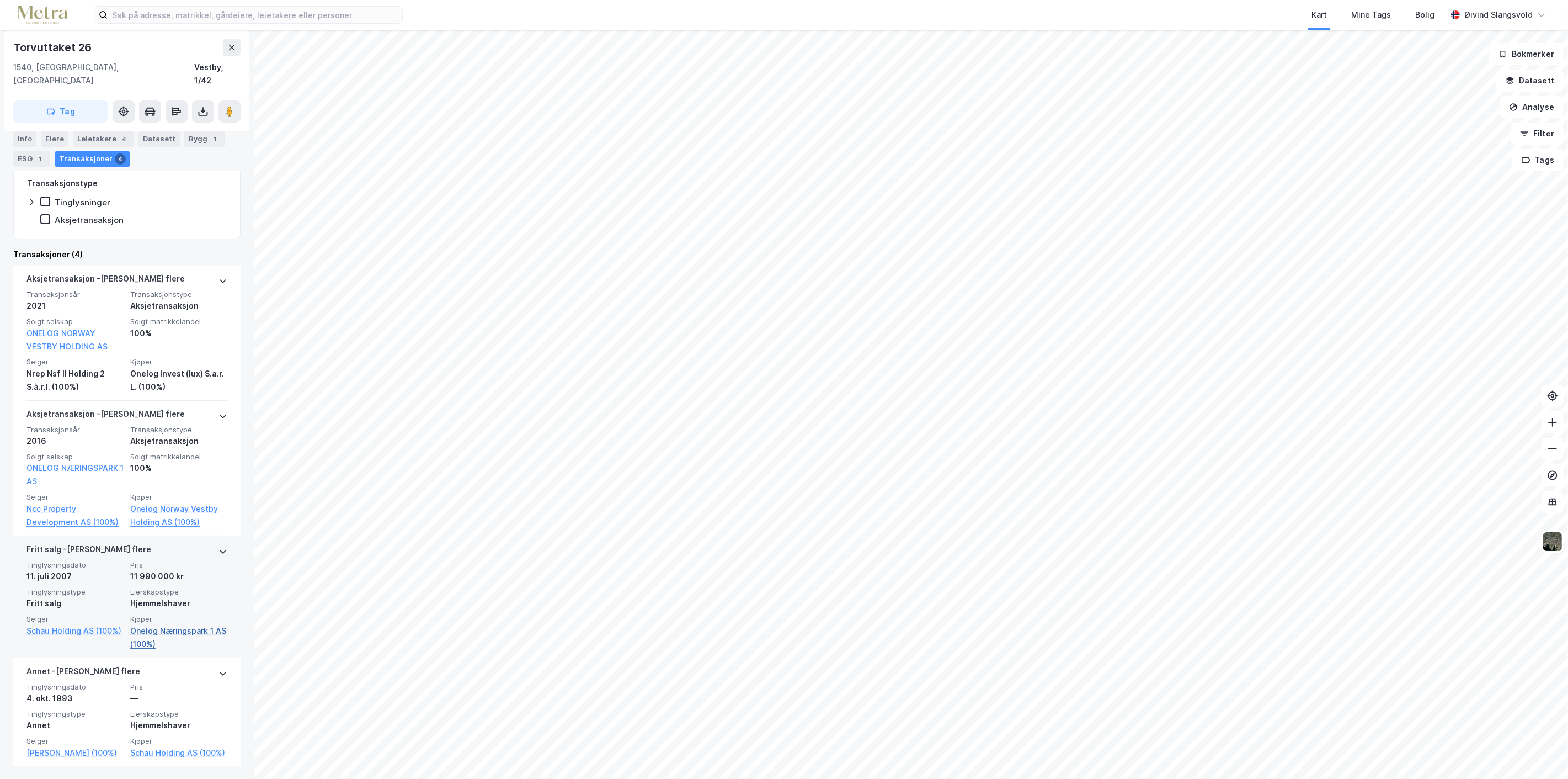
click at [153, 624] on link "Onelog Næringspark 1 AS (100%)" at bounding box center [179, 638] width 97 height 27
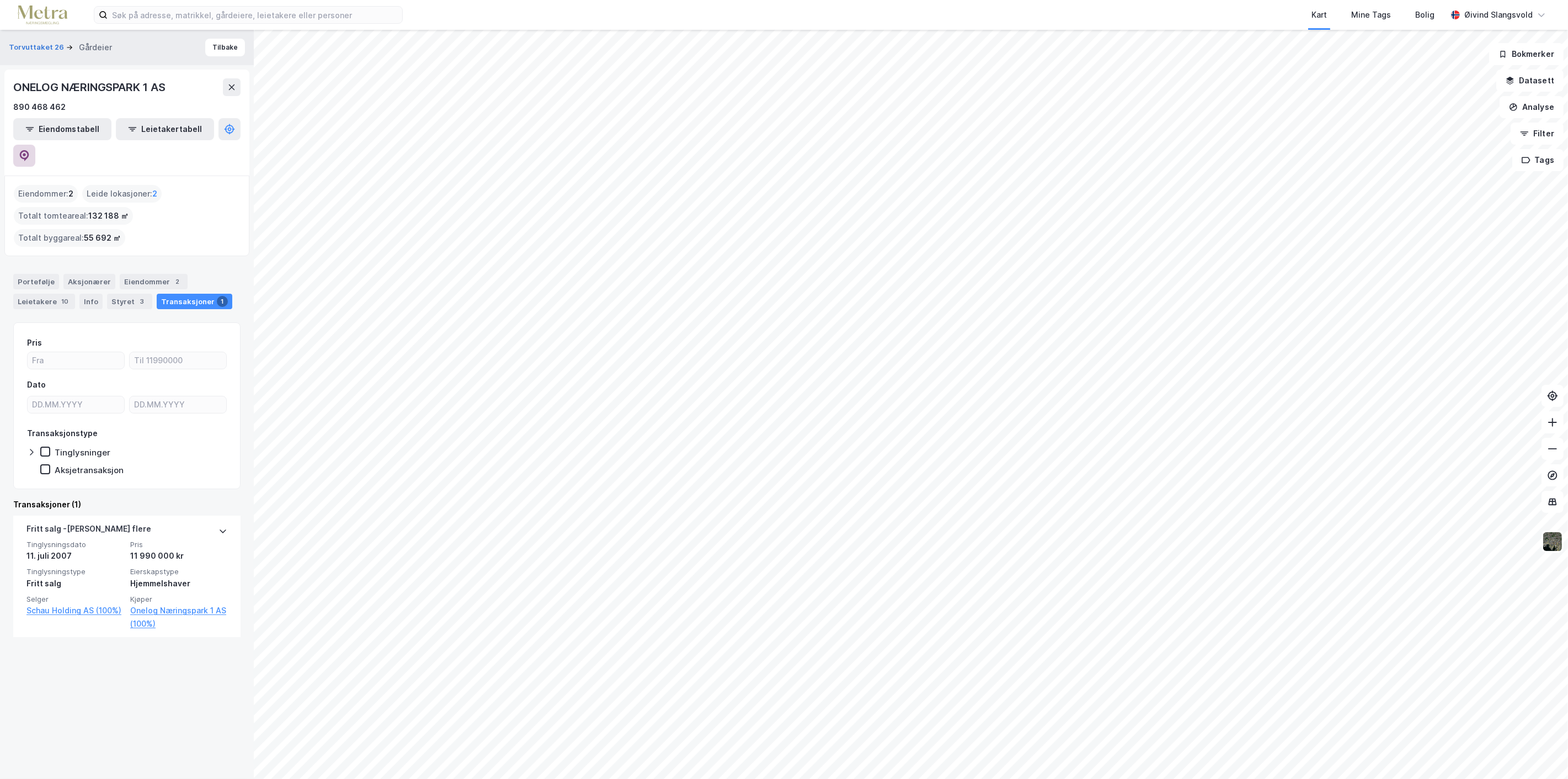
click at [29, 150] on icon at bounding box center [24, 156] width 9 height 11
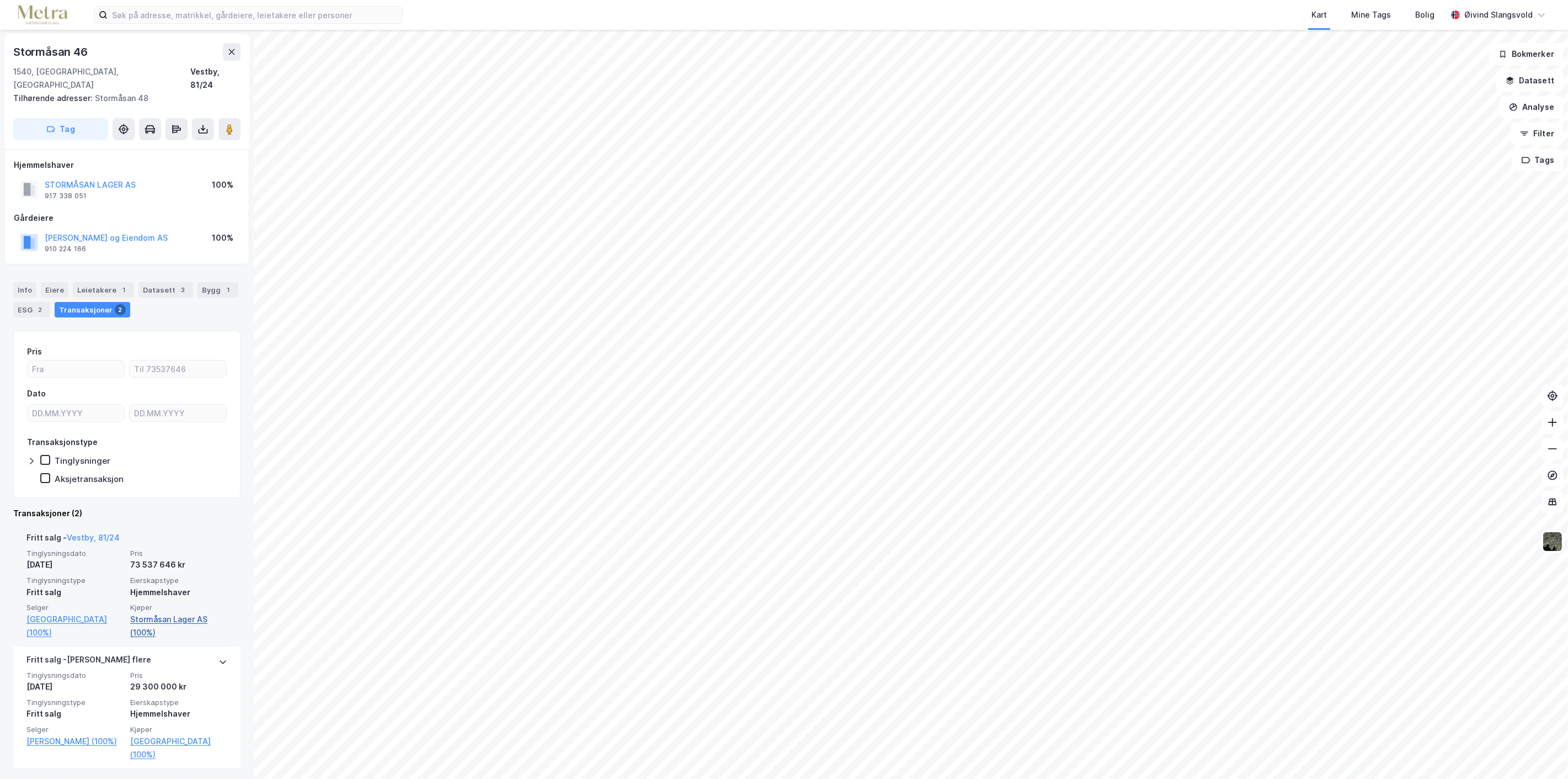
click at [164, 613] on link "Stormåsan Lager AS (100%)" at bounding box center [179, 626] width 97 height 27
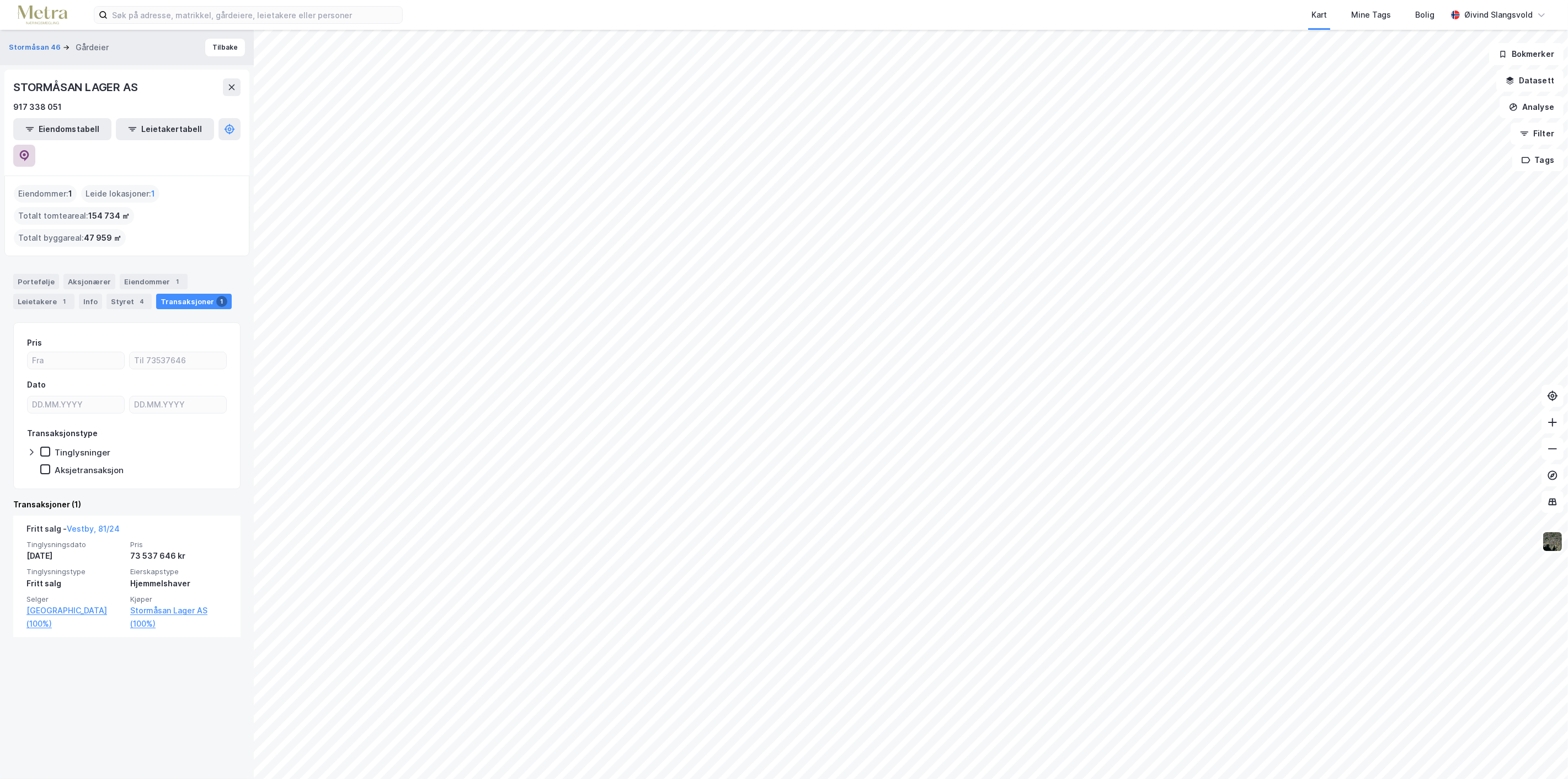
click at [30, 150] on icon at bounding box center [24, 156] width 11 height 11
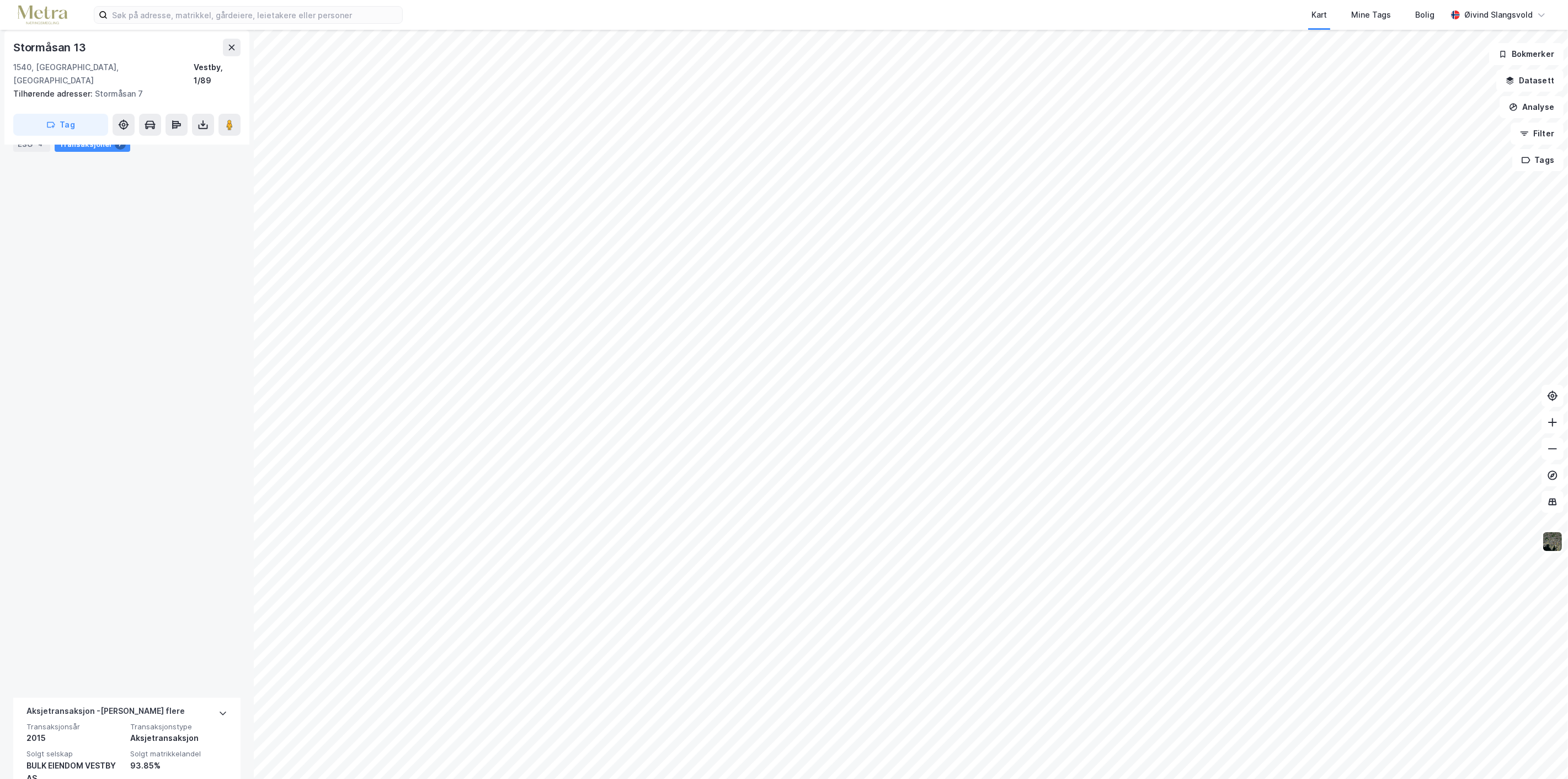
scroll to position [1510, 0]
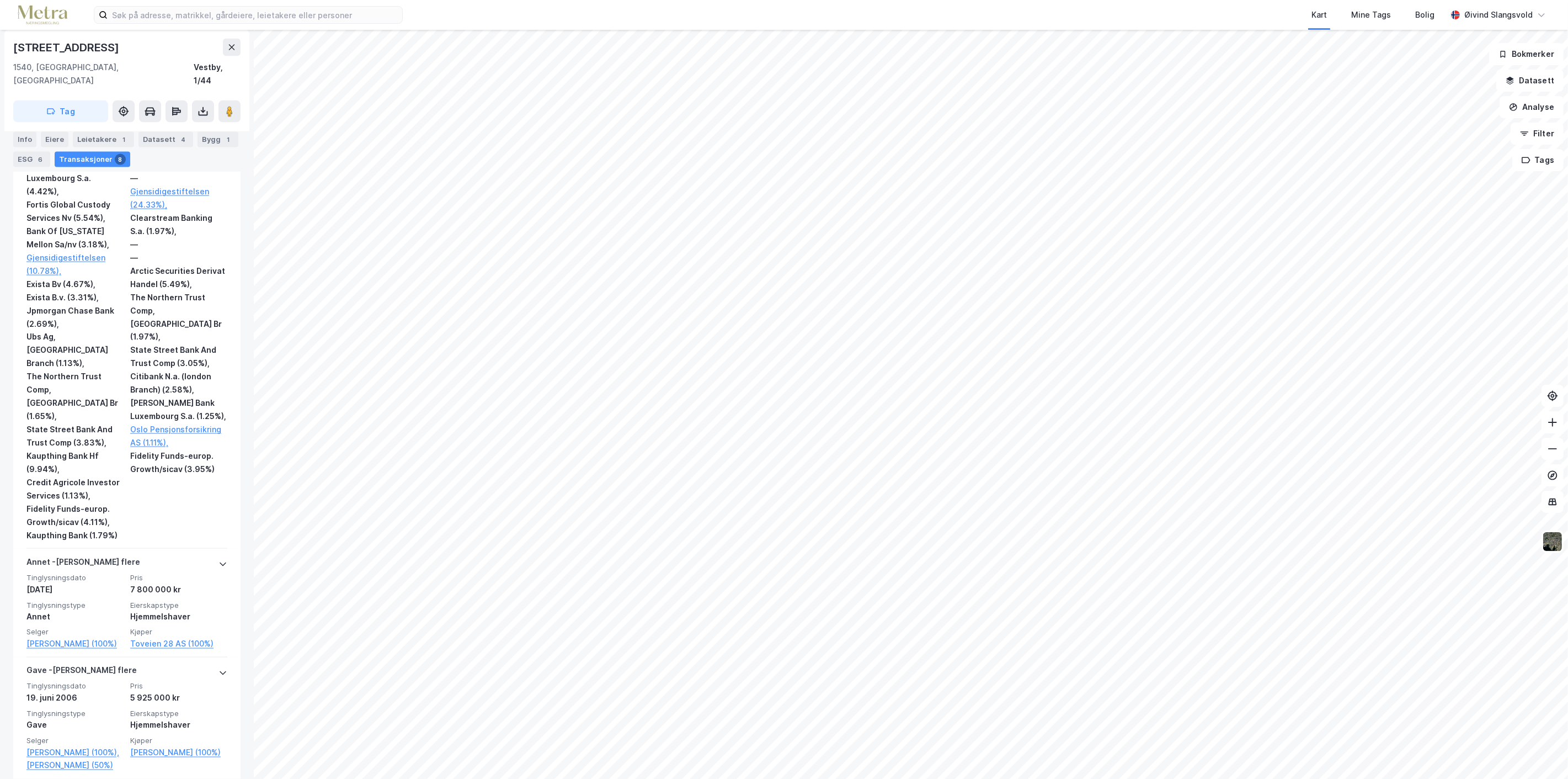
scroll to position [2915, 0]
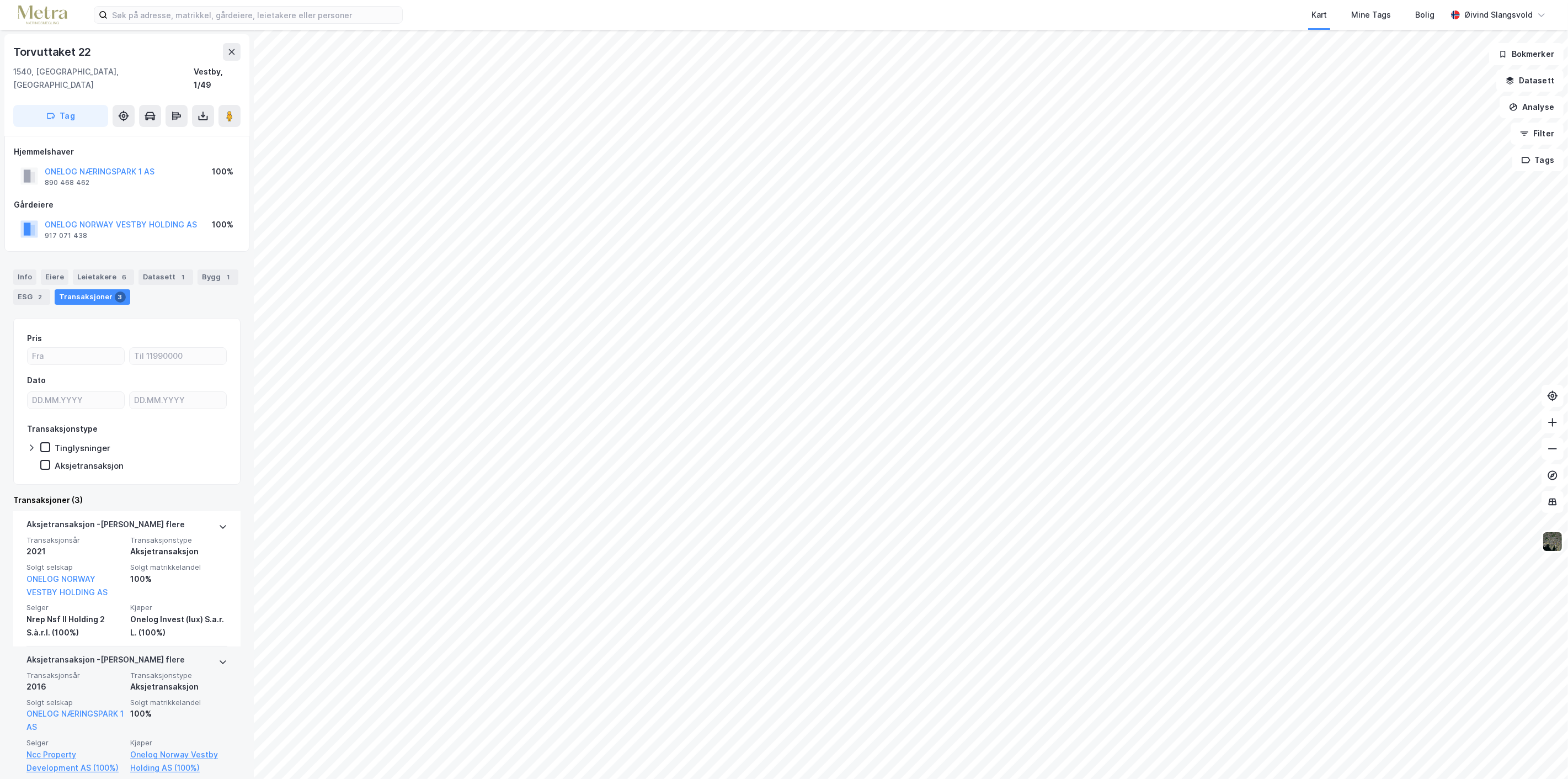
scroll to position [124, 0]
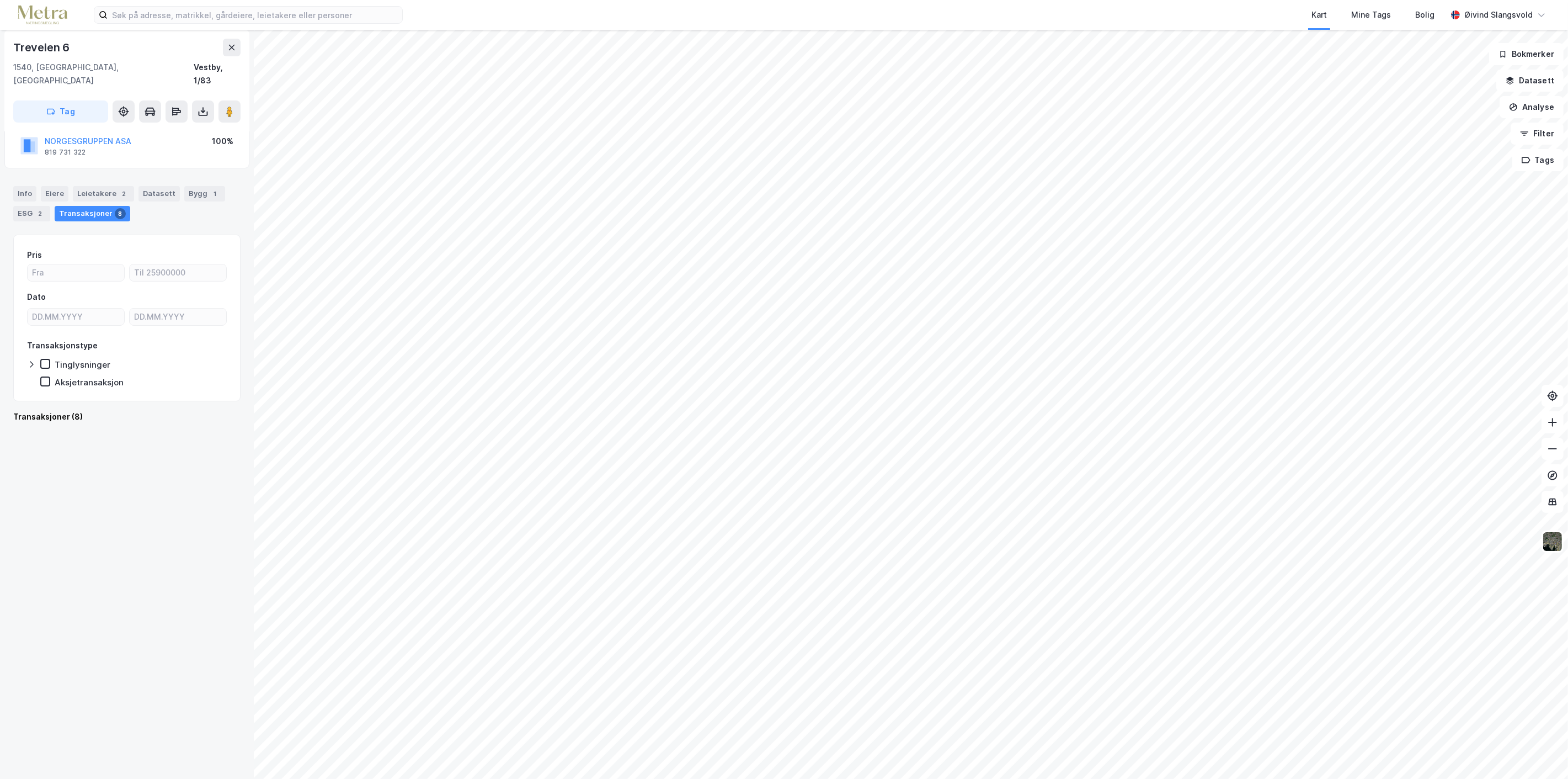
scroll to position [1077, 0]
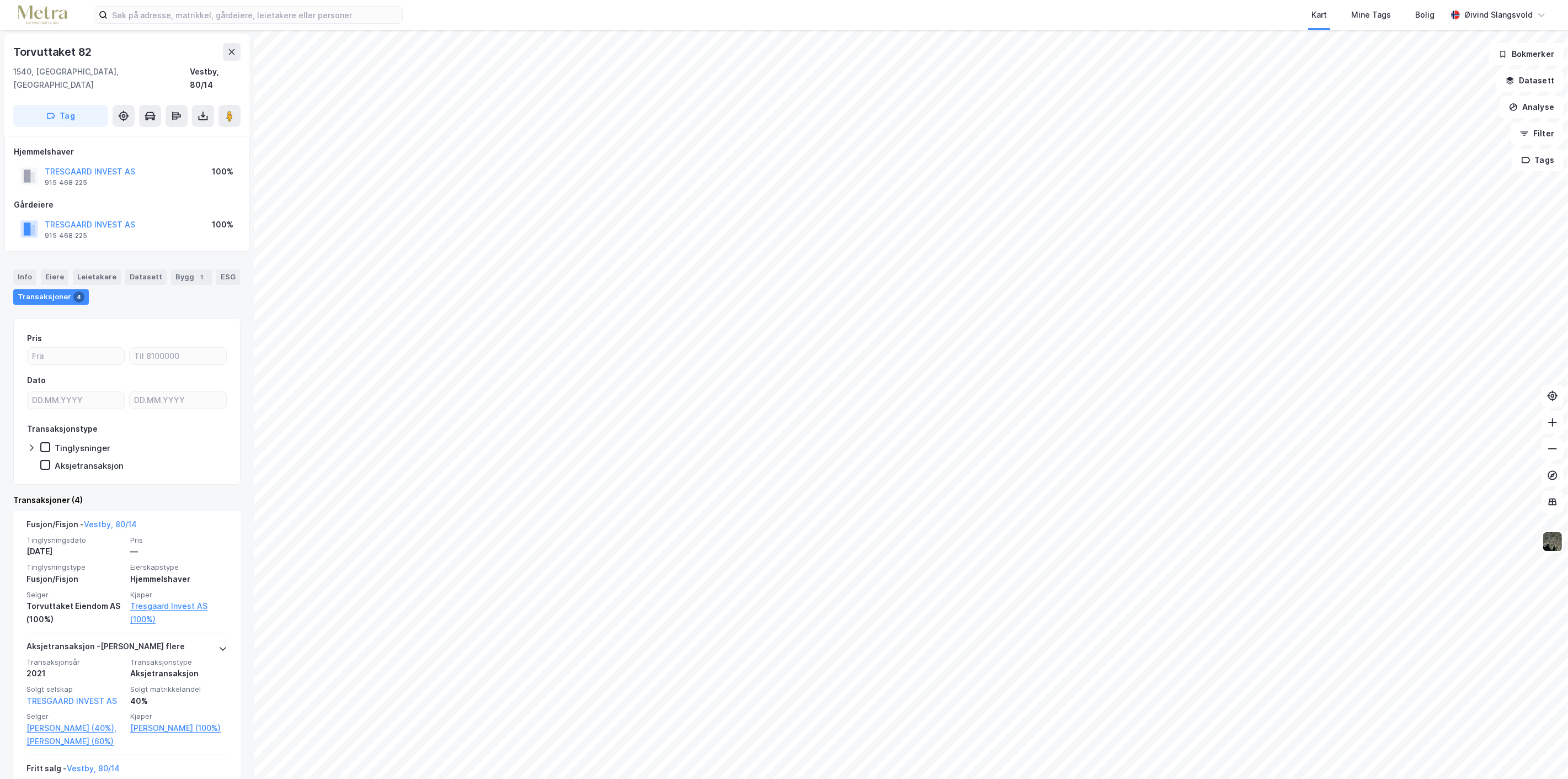
scroll to position [219, 0]
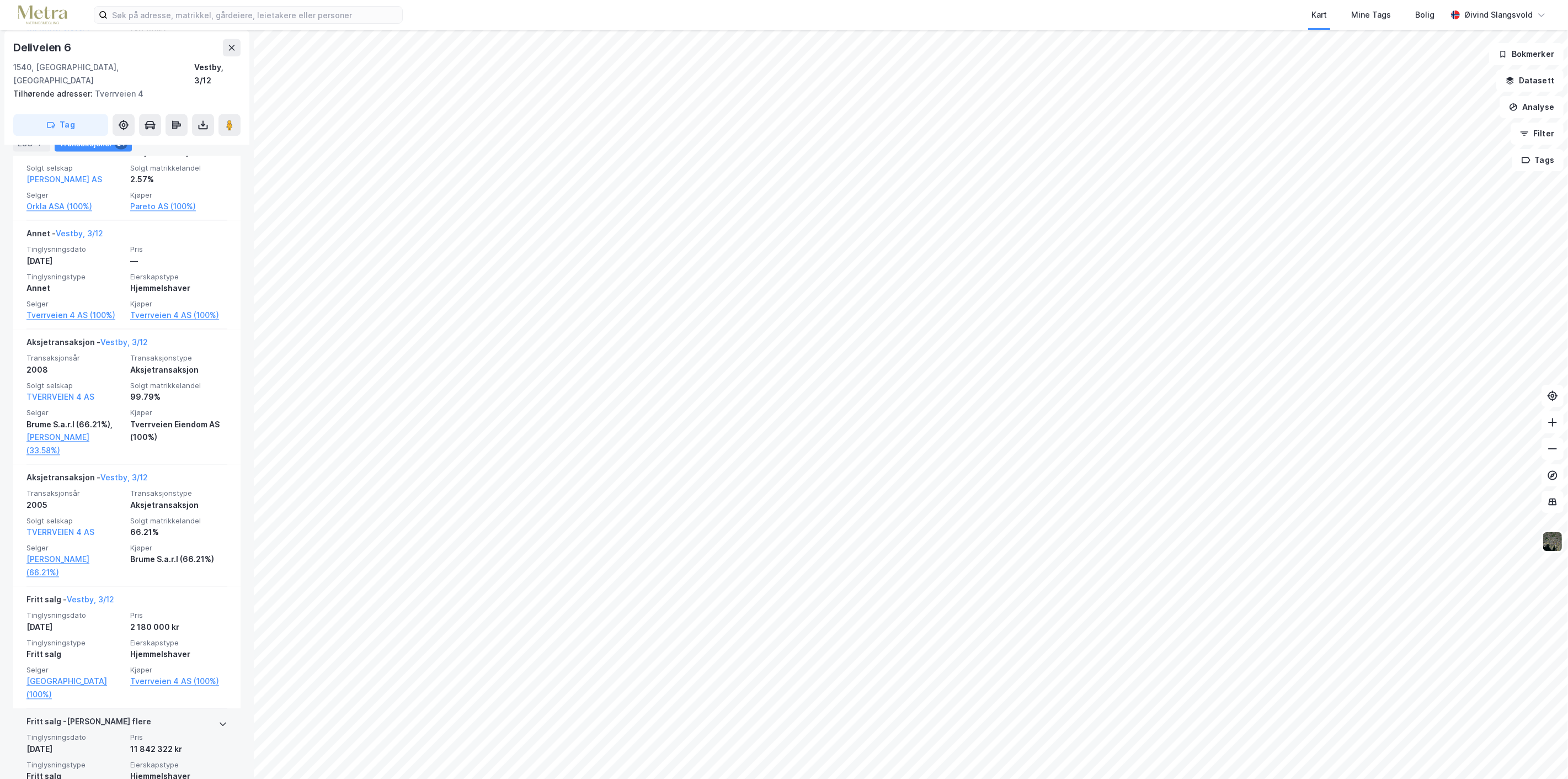
scroll to position [4127, 0]
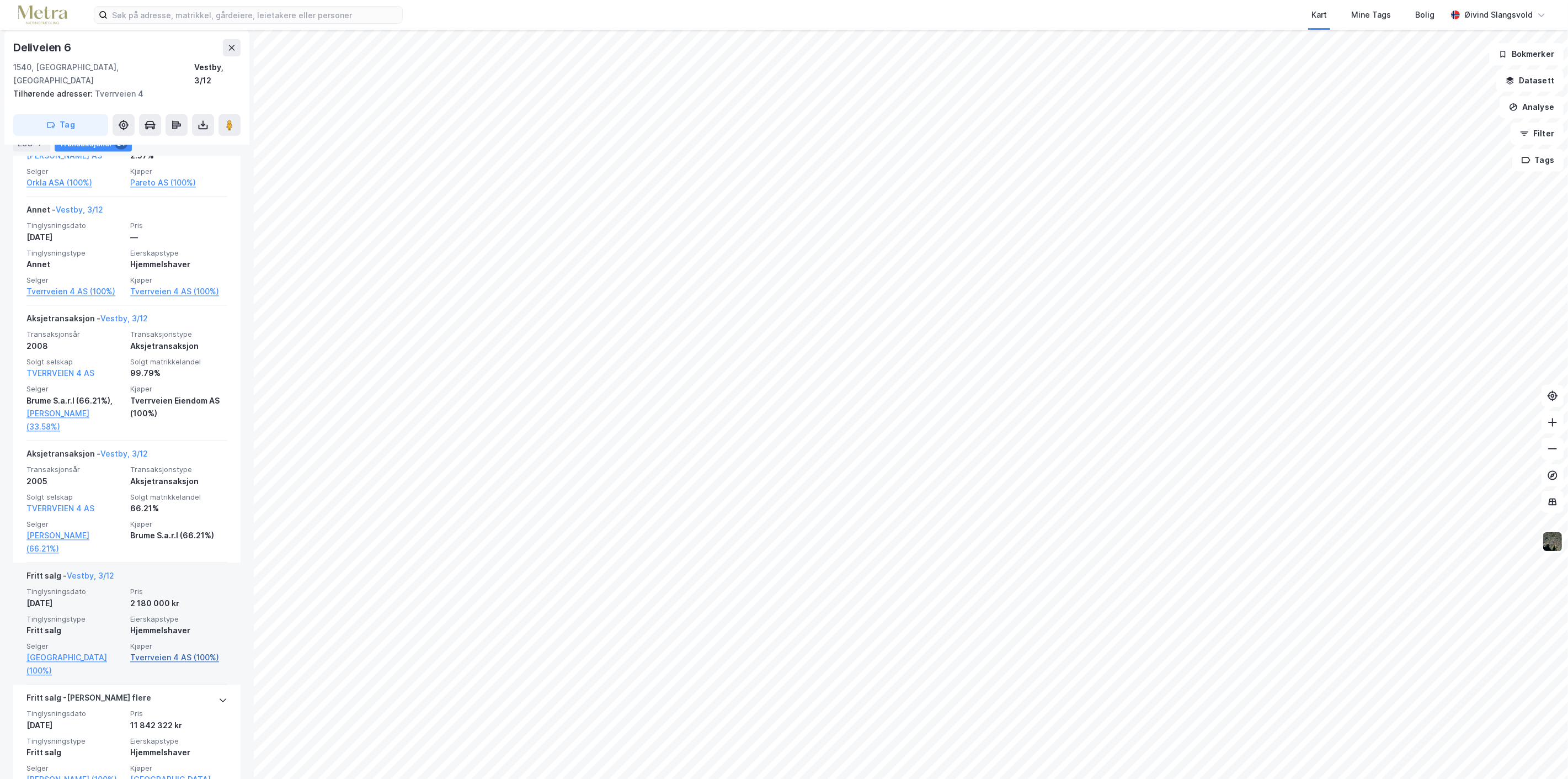
click at [164, 651] on link "Tverrveien 4 AS (100%)" at bounding box center [179, 658] width 97 height 13
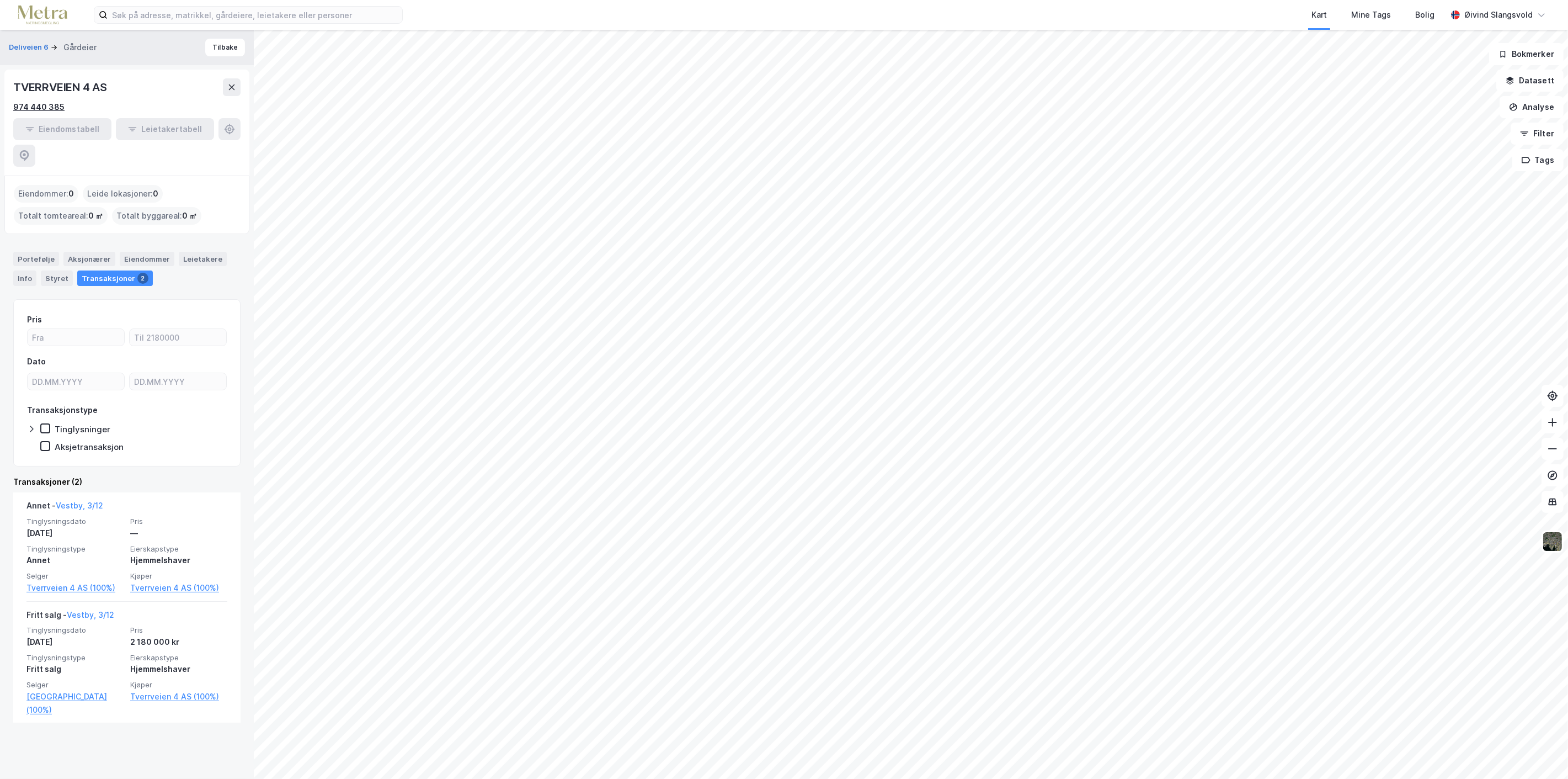
click at [45, 105] on div "974 440 385" at bounding box center [39, 107] width 51 height 13
click at [166, 690] on link "Tverrveien 4 AS (100%)" at bounding box center [179, 697] width 97 height 13
click at [150, 581] on link "Tverrveien 4 AS (100%)" at bounding box center [179, 588] width 97 height 13
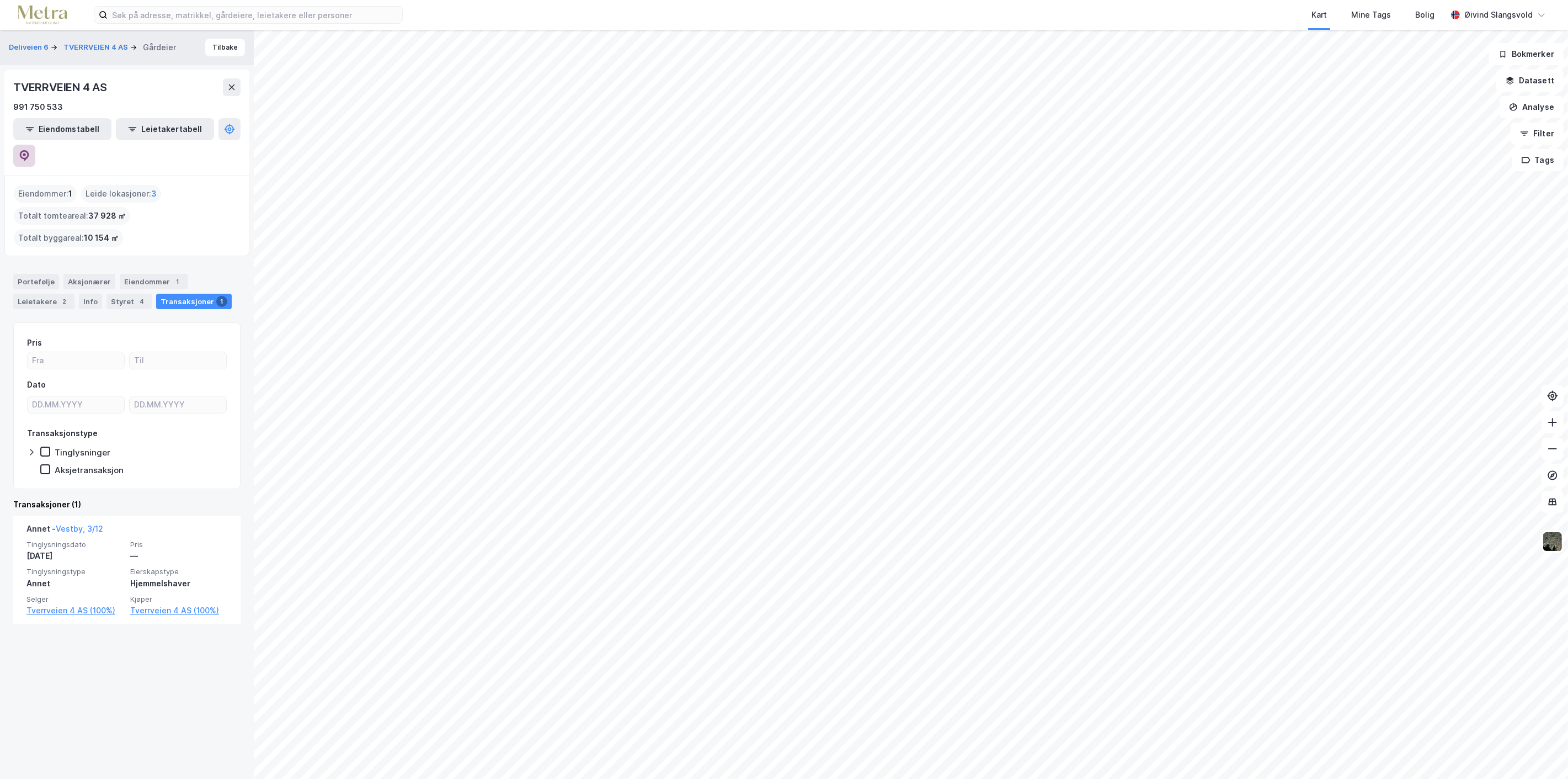
click at [30, 150] on icon at bounding box center [24, 156] width 11 height 11
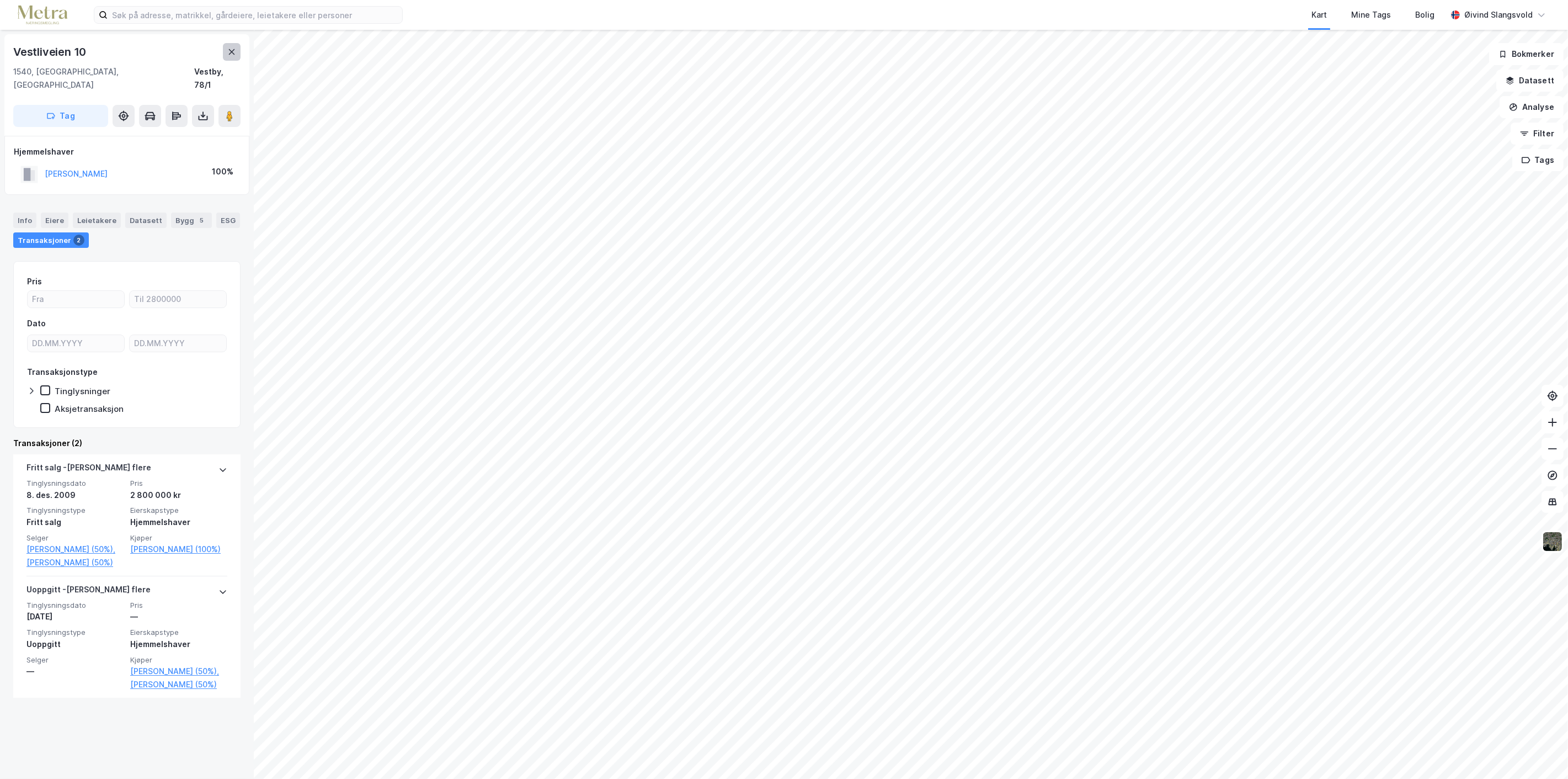
click at [233, 52] on icon at bounding box center [231, 52] width 9 height 9
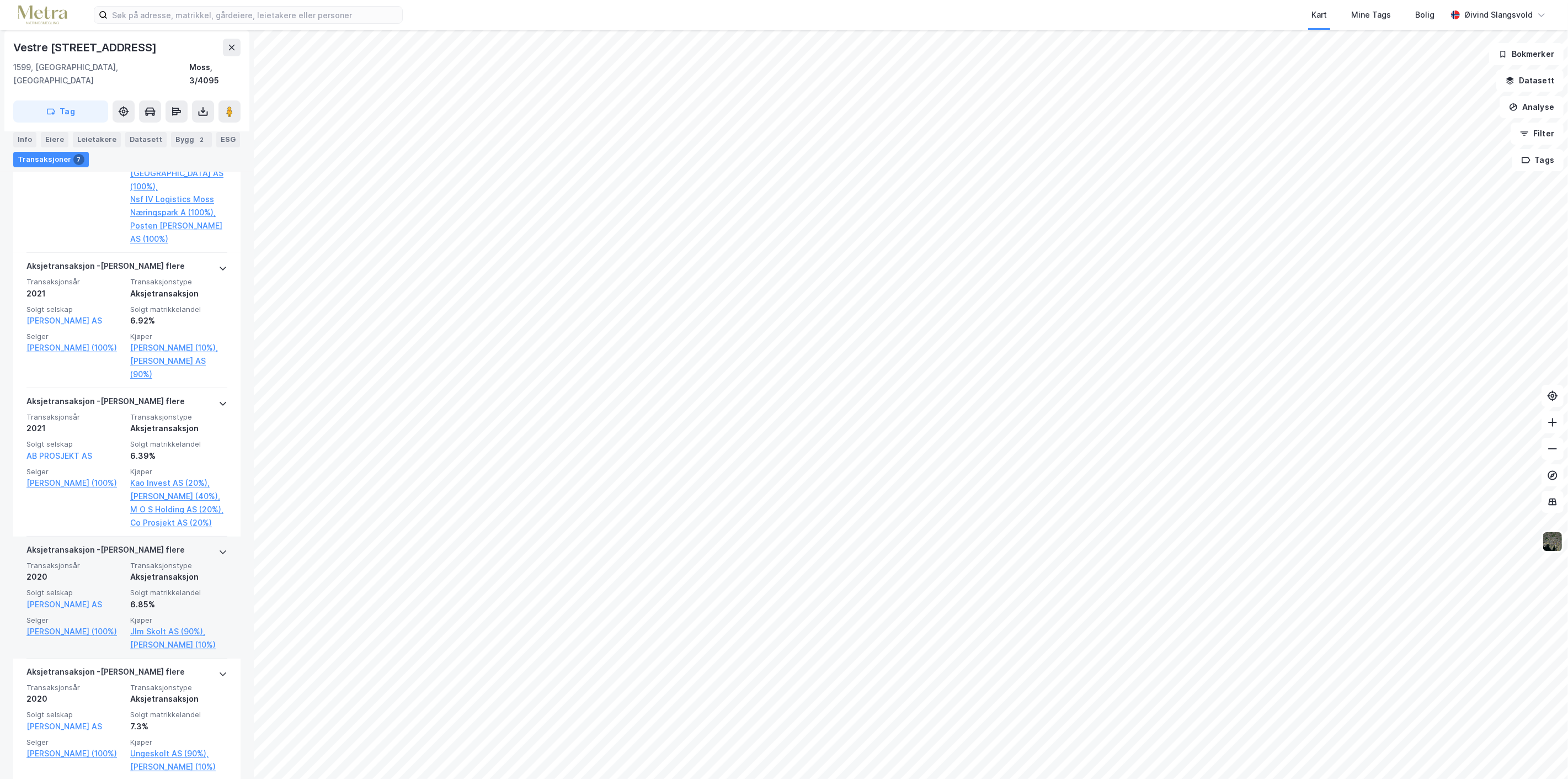
scroll to position [438, 0]
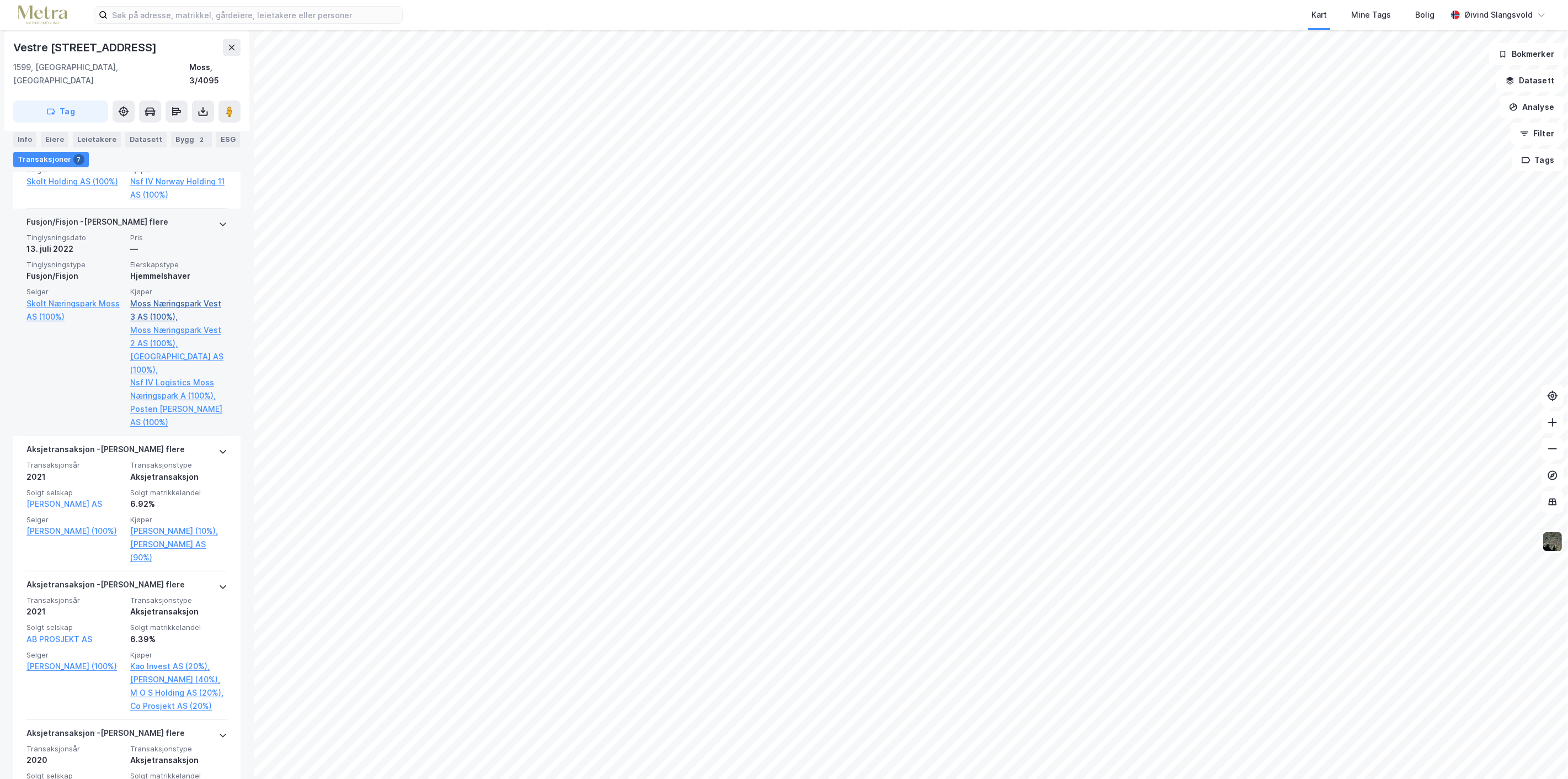
click at [172, 297] on link "Moss Næringspark Vest 3 AS (100%)," at bounding box center [179, 311] width 97 height 27
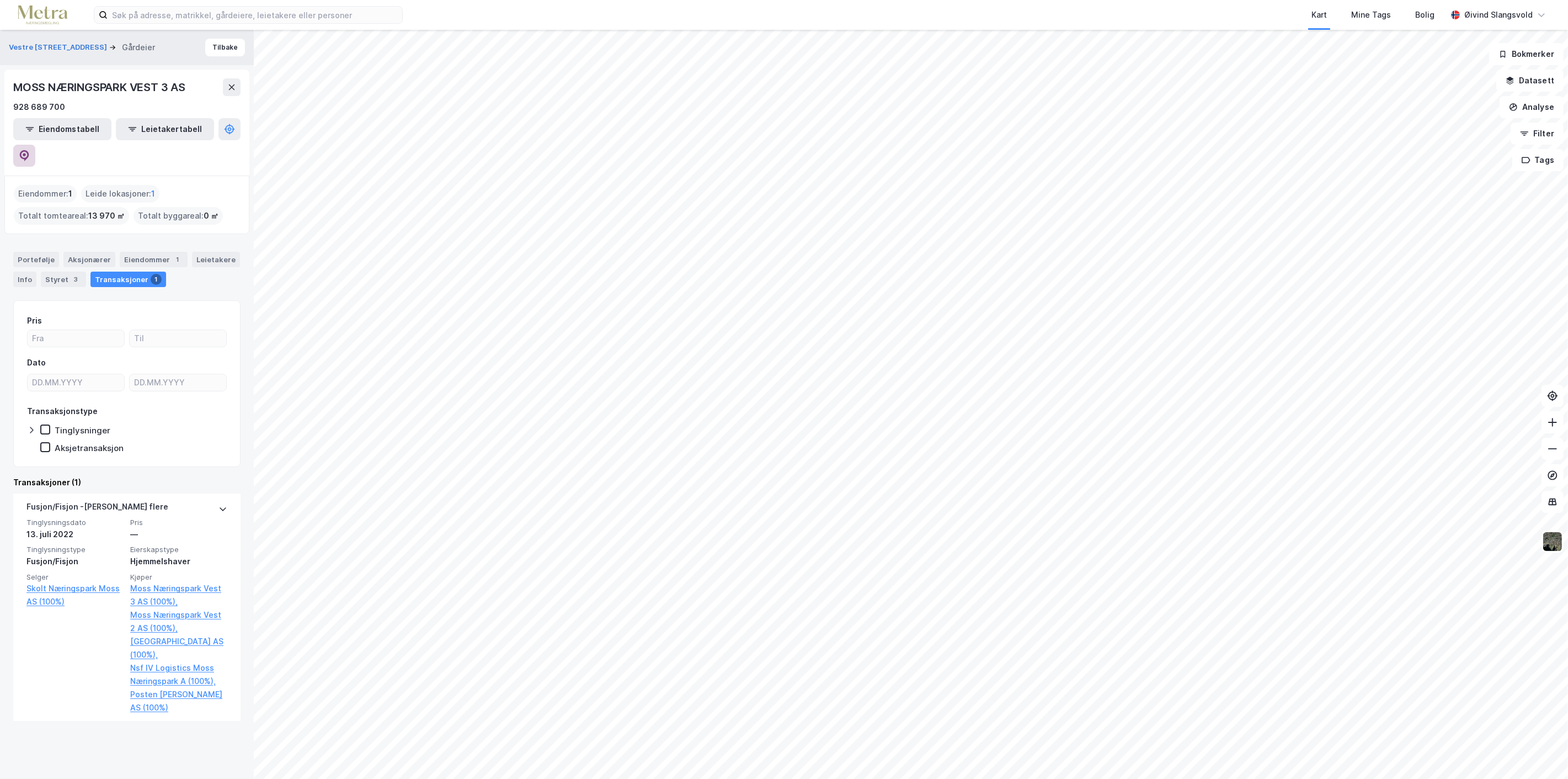
click at [30, 150] on icon at bounding box center [24, 156] width 11 height 11
